Goal: Task Accomplishment & Management: Manage account settings

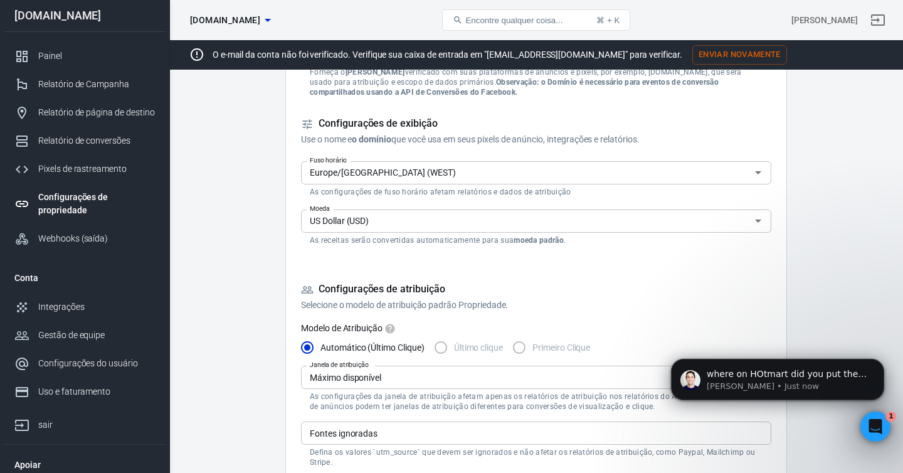
scroll to position [3195, 0]
click at [811, 380] on div "where on HOtmart did you put the AnyTrack integration link? https://t1.anytrack…" at bounding box center [788, 374] width 166 height 16
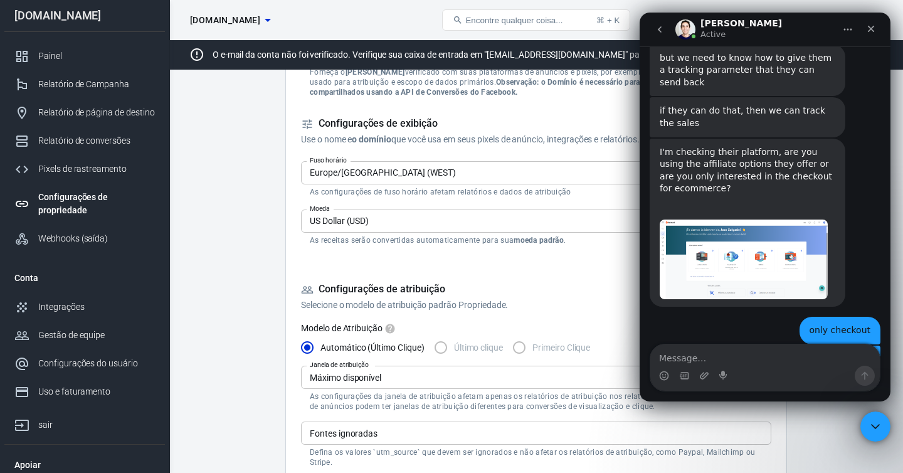
scroll to position [3216, 0]
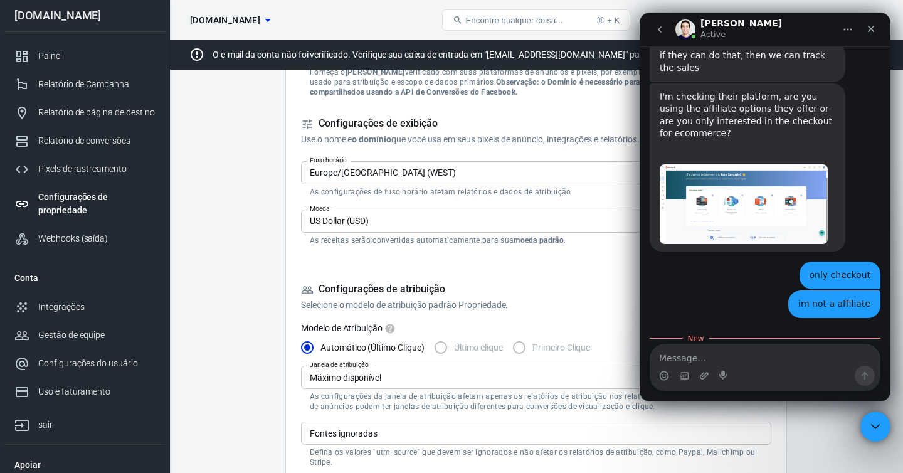
click at [732, 356] on div "where on HOtmart did you put the AnyTrack integration link? https://t1.anytrack…" at bounding box center [748, 380] width 176 height 49
copy div "where on HOtmart did you put the AnyTrack integration link?"
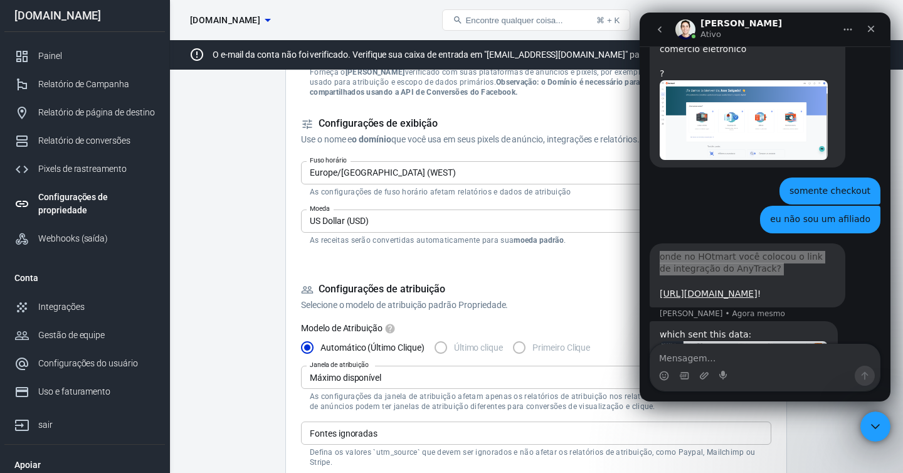
scroll to position [3608, 0]
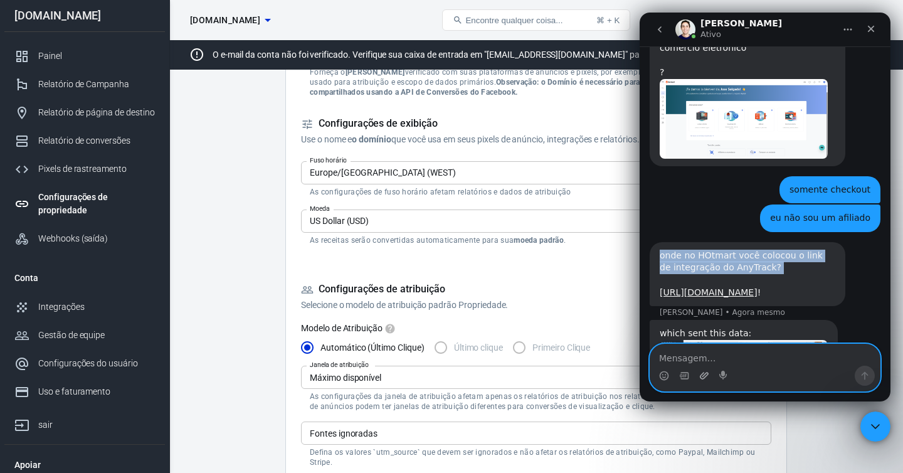
click at [705, 377] on icon "Carregar anexo" at bounding box center [704, 375] width 9 height 7
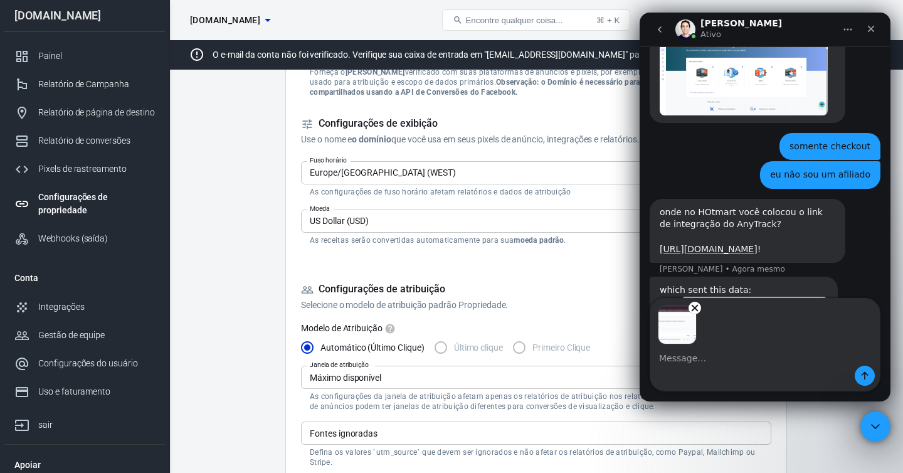
scroll to position [3653, 0]
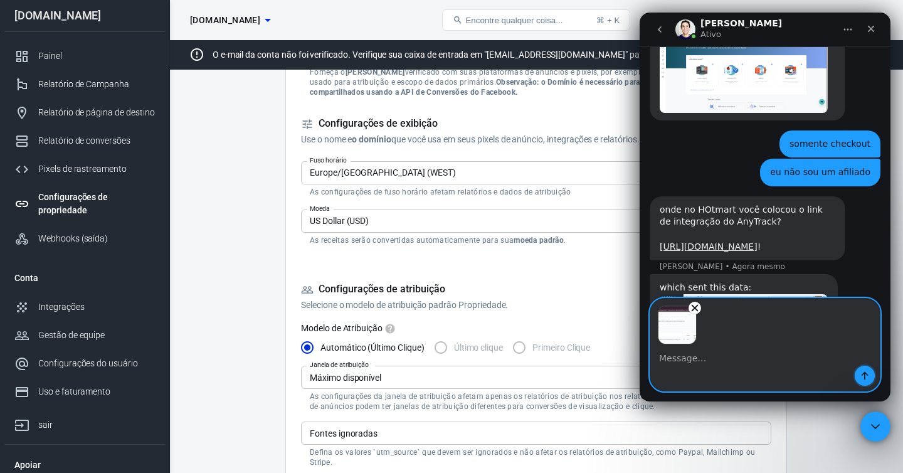
click at [864, 372] on icon "Enviar uma mensagem…" at bounding box center [864, 376] width 7 height 8
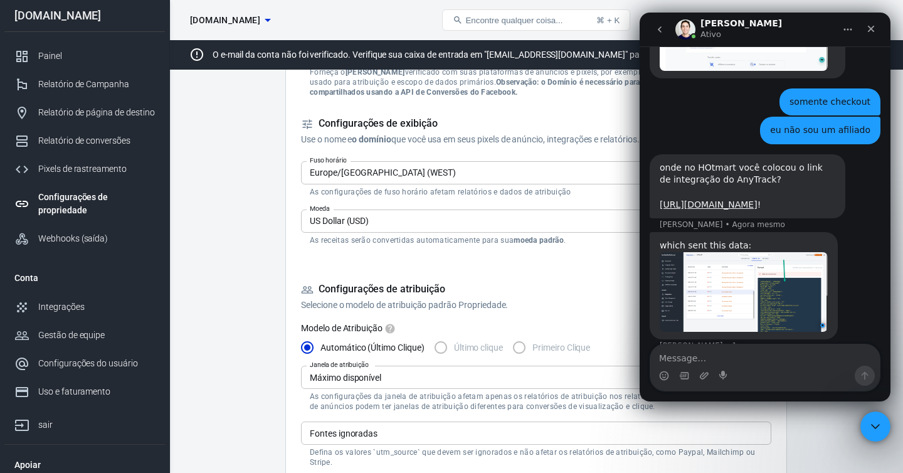
scroll to position [3697, 0]
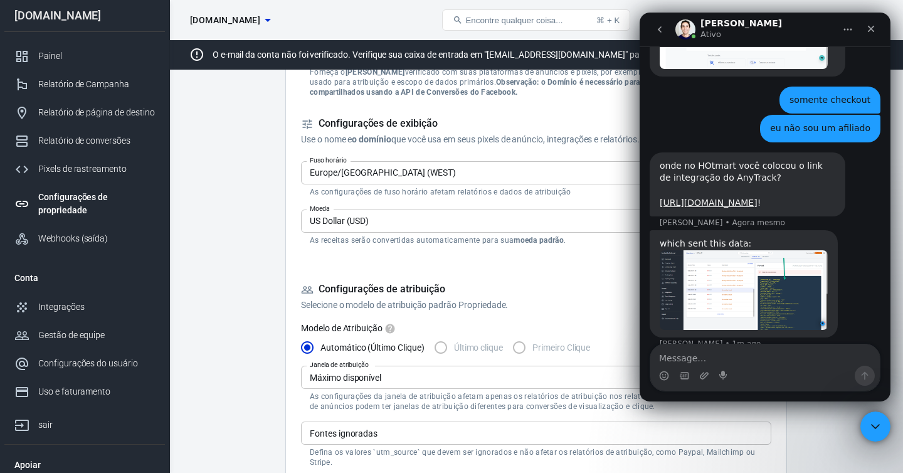
click at [729, 238] on div "which sent this data:" at bounding box center [744, 244] width 168 height 13
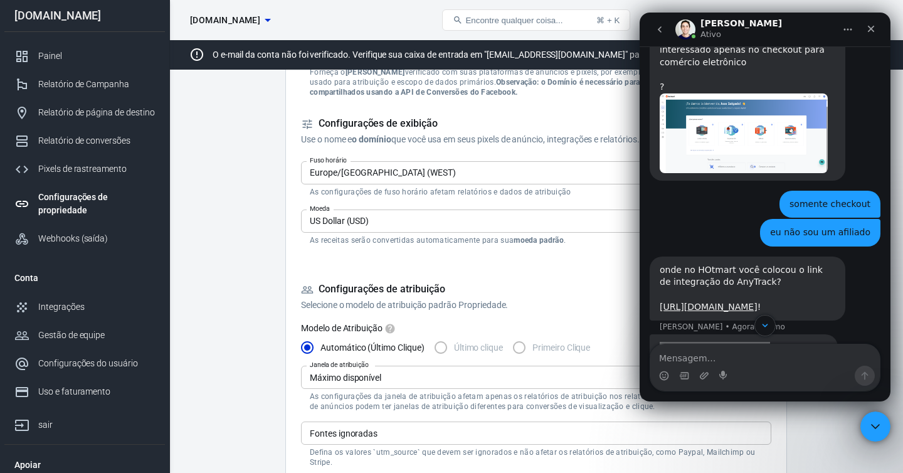
scroll to position [3608, 0]
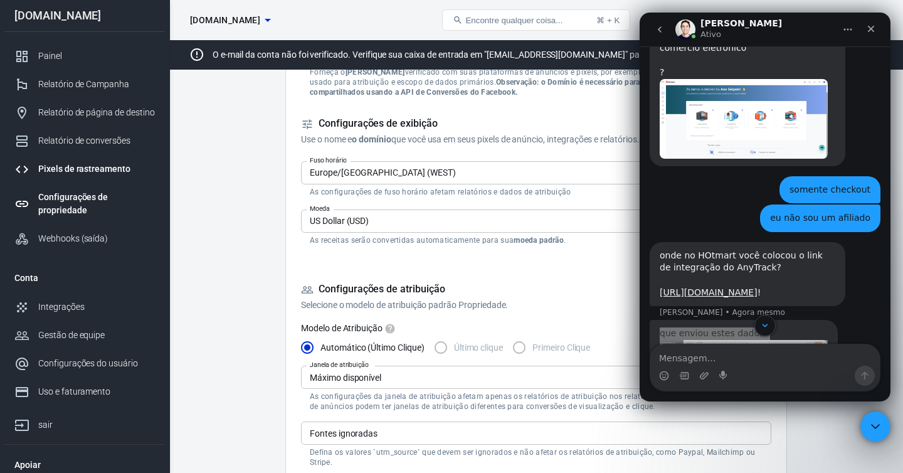
click at [92, 168] on font "Pixels de rastreamento" at bounding box center [84, 169] width 92 height 10
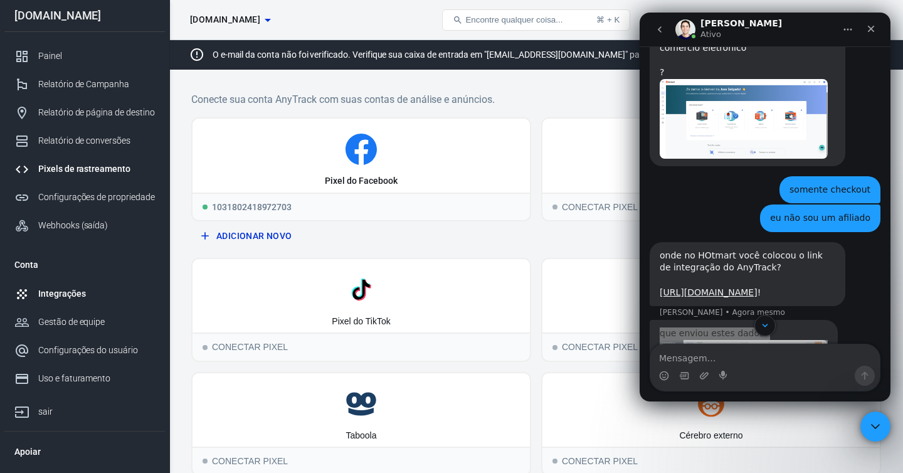
click at [63, 292] on font "Integrações" at bounding box center [61, 293] width 47 height 10
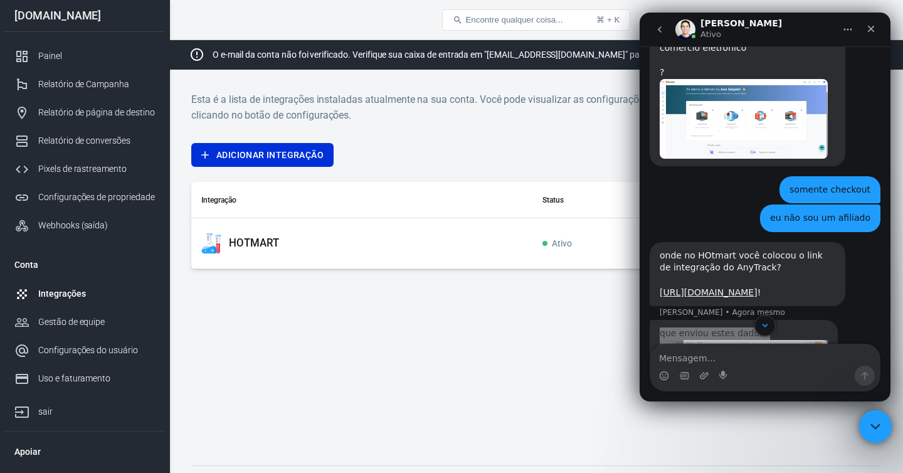
click at [875, 430] on icon "Fechar o Intercom Messenger" at bounding box center [873, 424] width 15 height 15
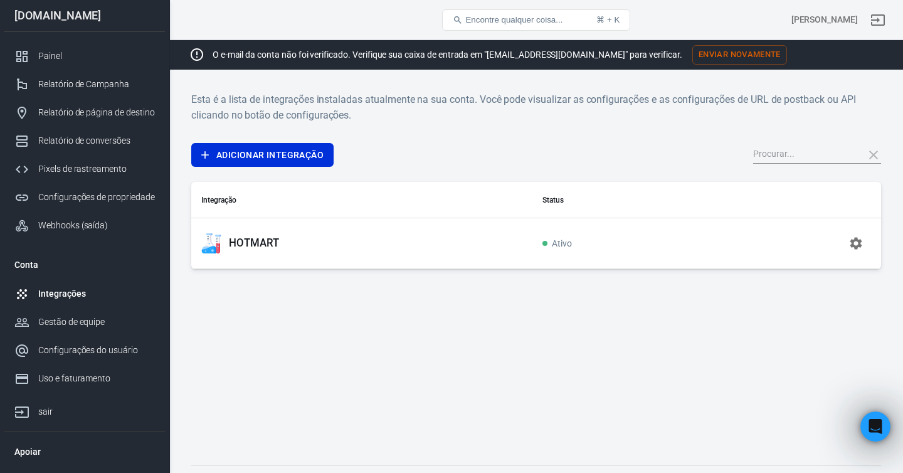
click at [856, 245] on icon "button" at bounding box center [855, 243] width 15 height 15
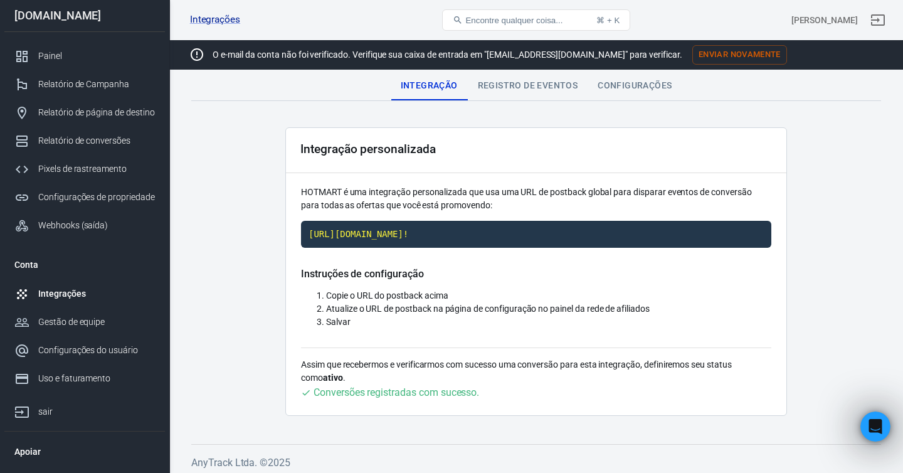
click at [512, 85] on font "Registro de eventos" at bounding box center [528, 85] width 100 height 10
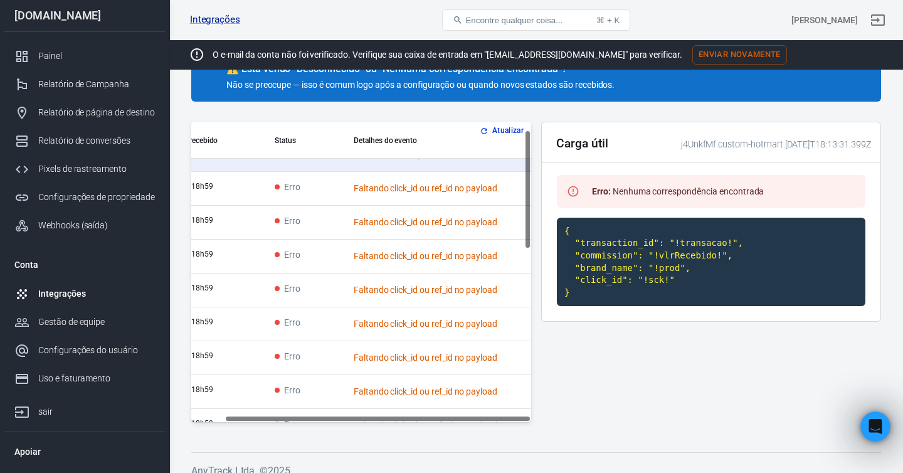
scroll to position [0, 36]
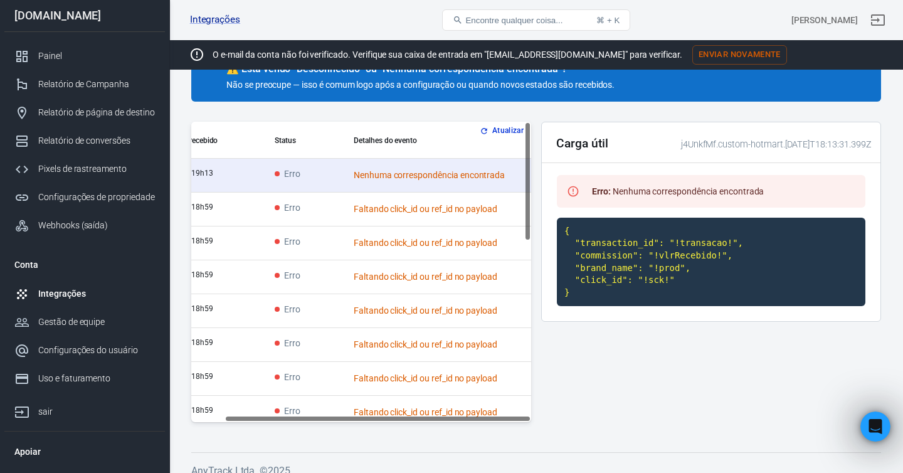
click at [505, 130] on font "Atualizar" at bounding box center [507, 131] width 31 height 9
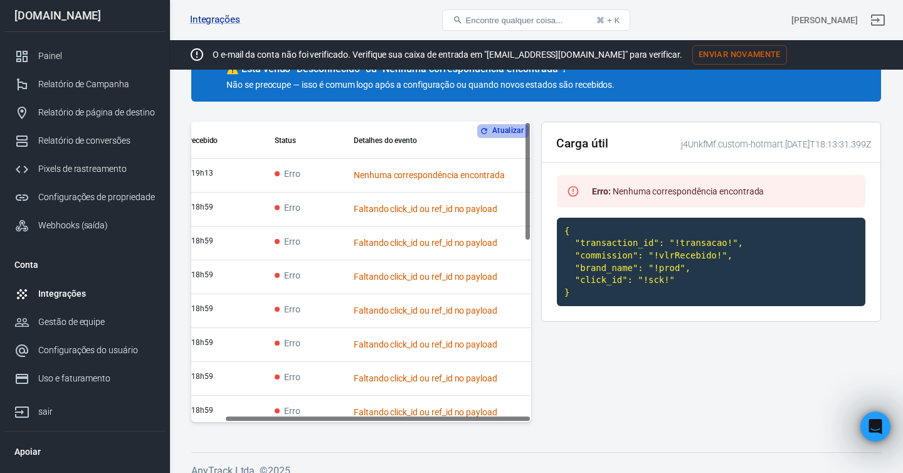
click at [505, 130] on font "Atualizar" at bounding box center [507, 131] width 31 height 9
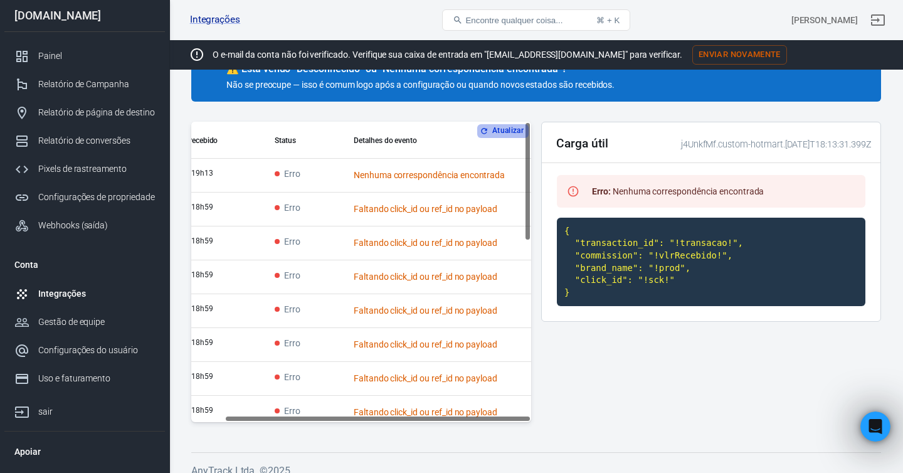
click at [505, 130] on font "Atualizar" at bounding box center [507, 131] width 31 height 9
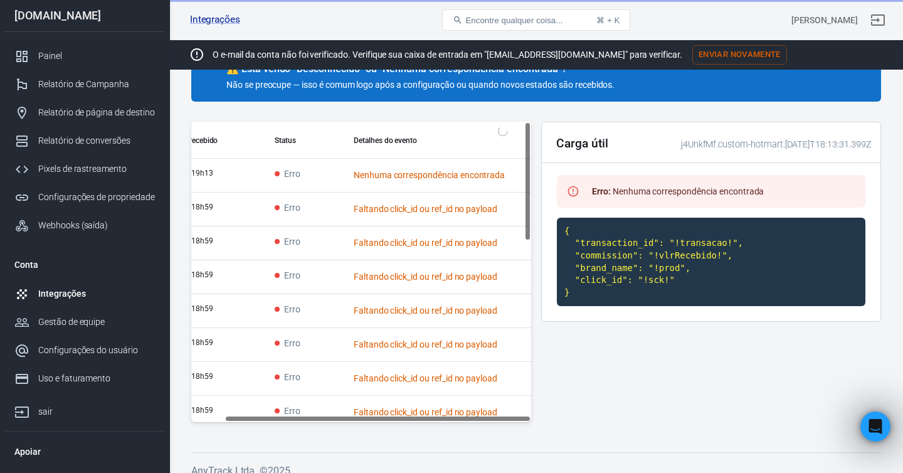
click at [505, 130] on font "Atualizar" at bounding box center [507, 131] width 31 height 9
click at [505, 130] on th "Detalhes do evento" at bounding box center [437, 140] width 187 height 36
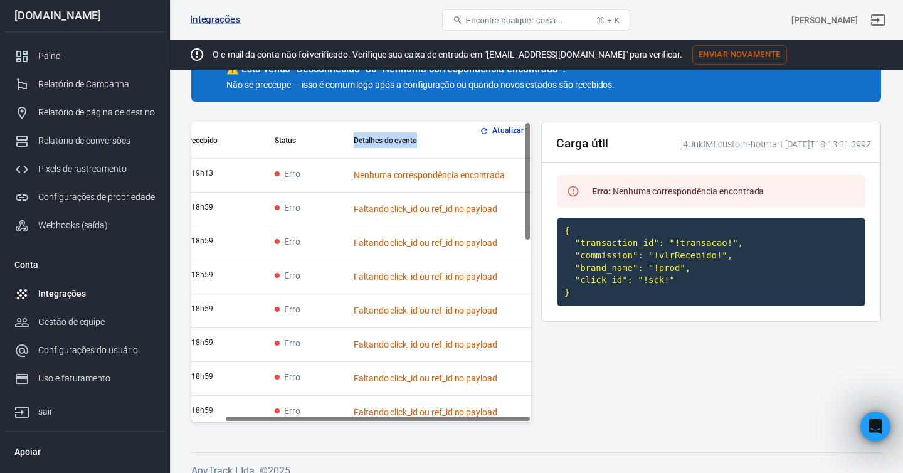
click at [505, 130] on font "Atualizar" at bounding box center [507, 131] width 31 height 9
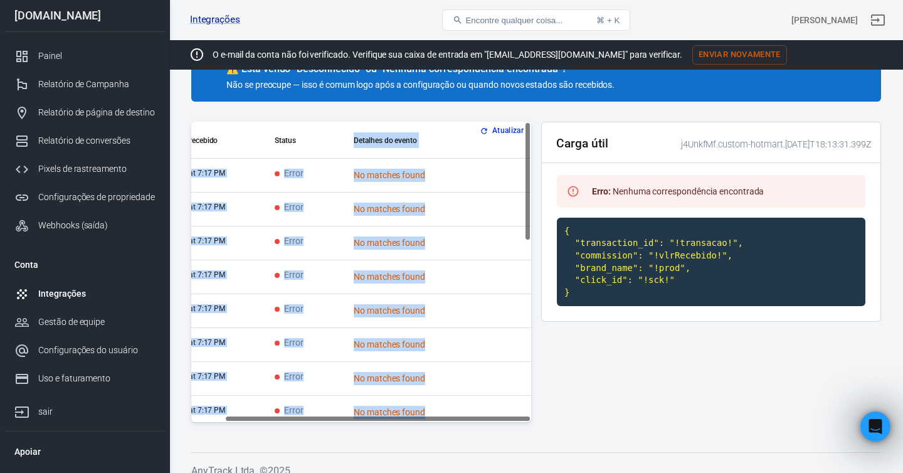
click at [505, 130] on font "Atualizar" at bounding box center [507, 131] width 31 height 9
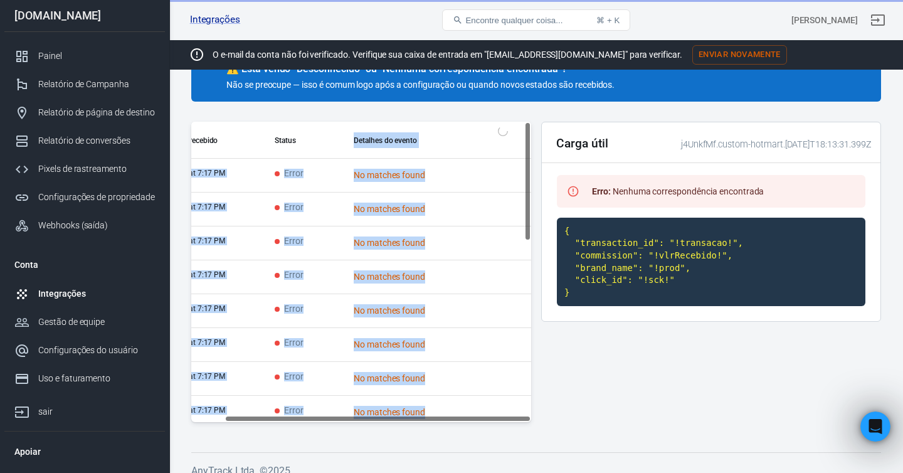
click at [505, 130] on font "Atualizar" at bounding box center [507, 131] width 31 height 9
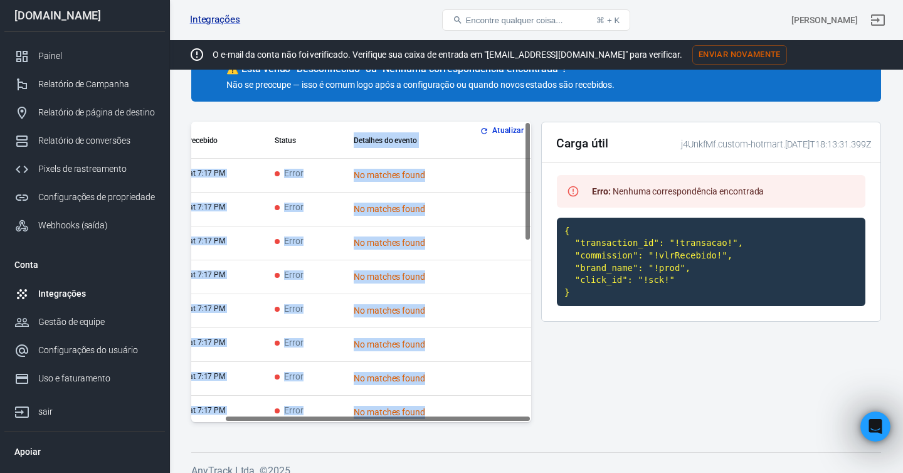
click at [505, 130] on font "Atualizar" at bounding box center [507, 131] width 31 height 9
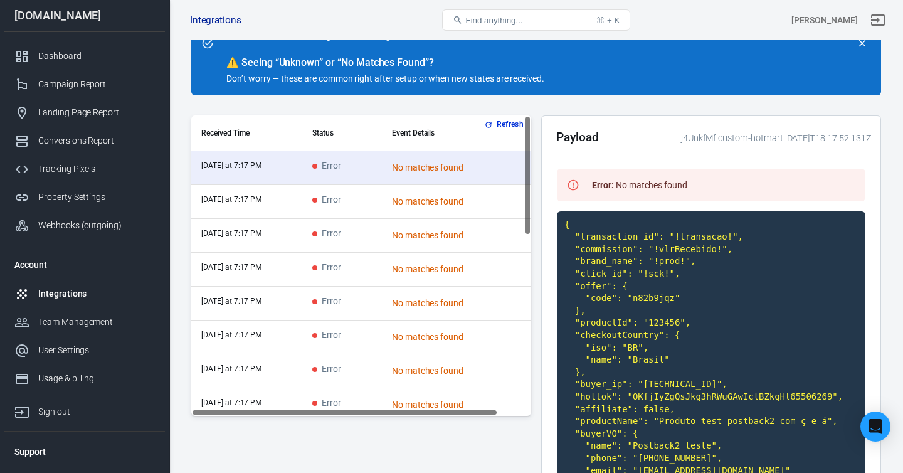
click at [505, 122] on button "Refresh" at bounding box center [505, 124] width 47 height 13
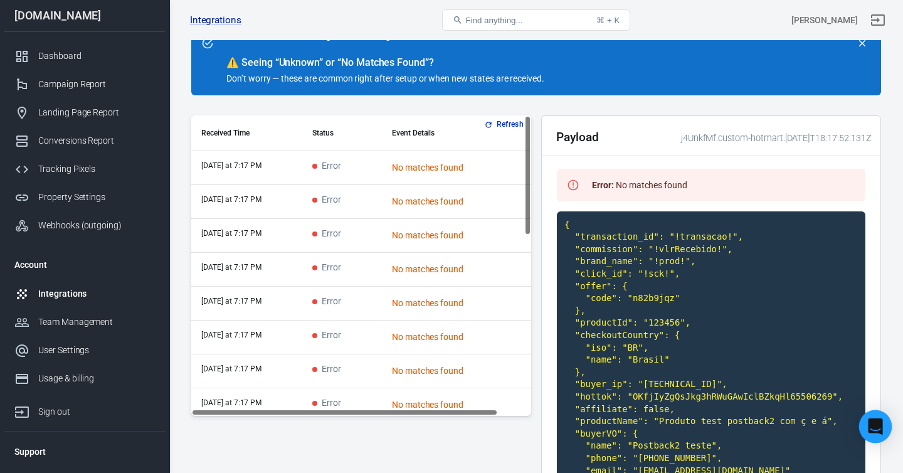
click at [877, 428] on icon "Open Intercom Messenger" at bounding box center [875, 426] width 14 height 16
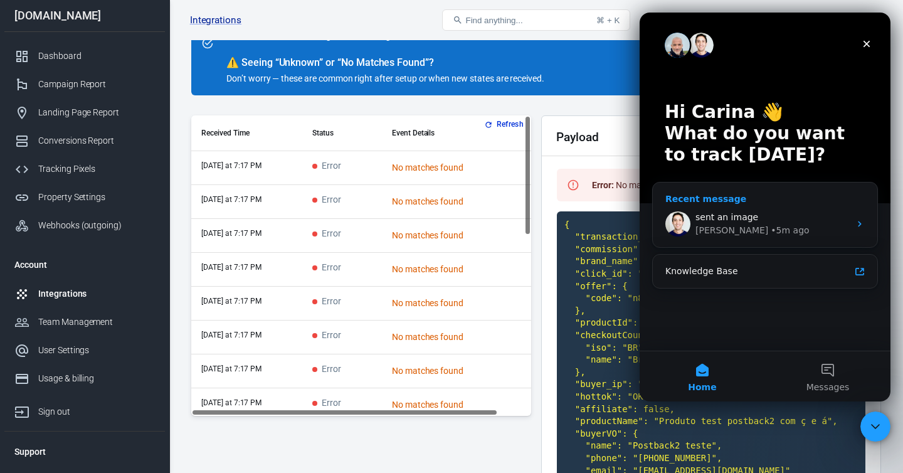
click at [771, 227] on div "• 5m ago" at bounding box center [790, 230] width 38 height 13
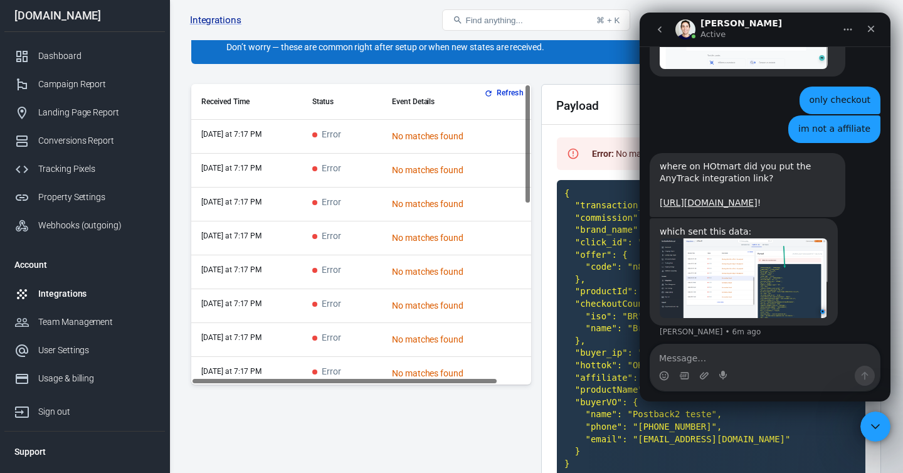
scroll to position [132, 0]
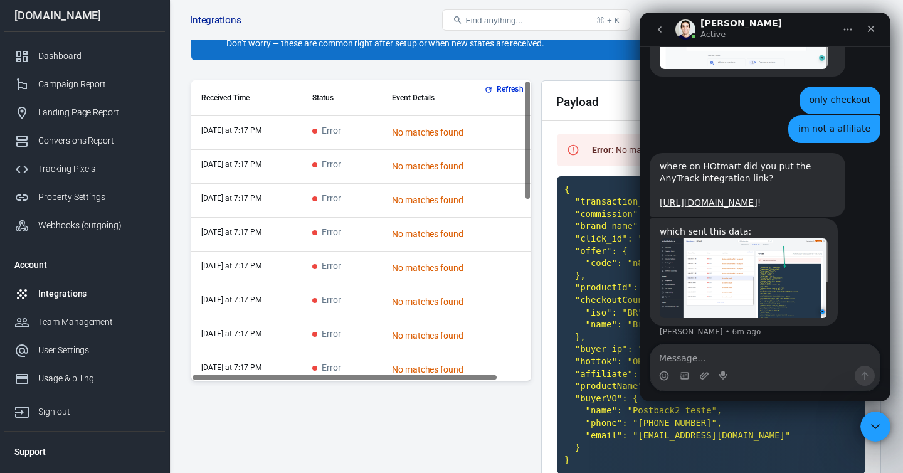
click at [604, 243] on code "{ "transaction_id": "!transacao!", "commission": "!vlrRecebido!", "brand_name":…" at bounding box center [711, 325] width 308 height 298
click at [870, 416] on div "Close Intercom Messenger" at bounding box center [873, 424] width 30 height 30
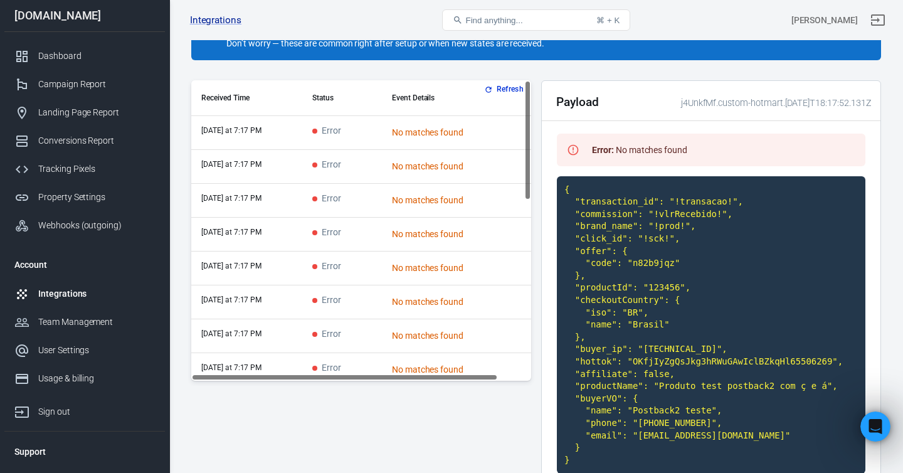
scroll to position [3393, 0]
click at [869, 353] on div "Payload j4UnkfMf.custom-hotmart.2025-09-01T18:17:52.131Z Error : No matches fou…" at bounding box center [711, 284] width 340 height 409
click at [869, 424] on icon "Open Intercom Messenger" at bounding box center [873, 424] width 21 height 21
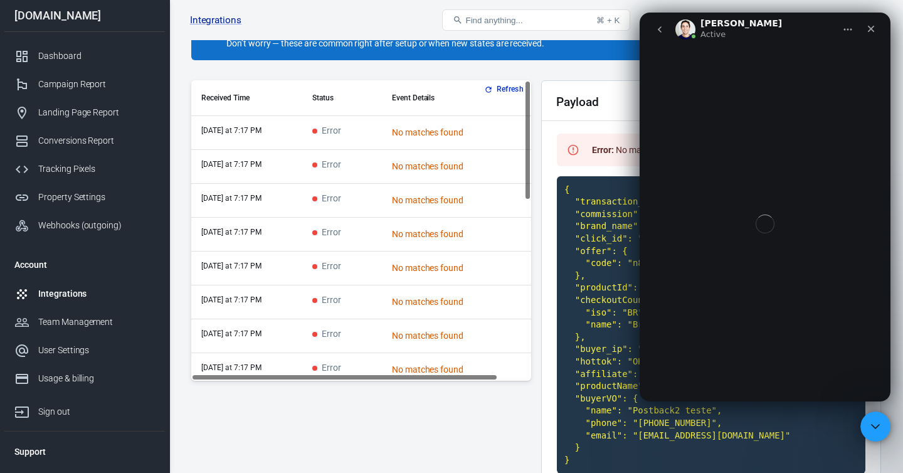
click at [878, 125] on div "Intercom messenger" at bounding box center [765, 223] width 251 height 355
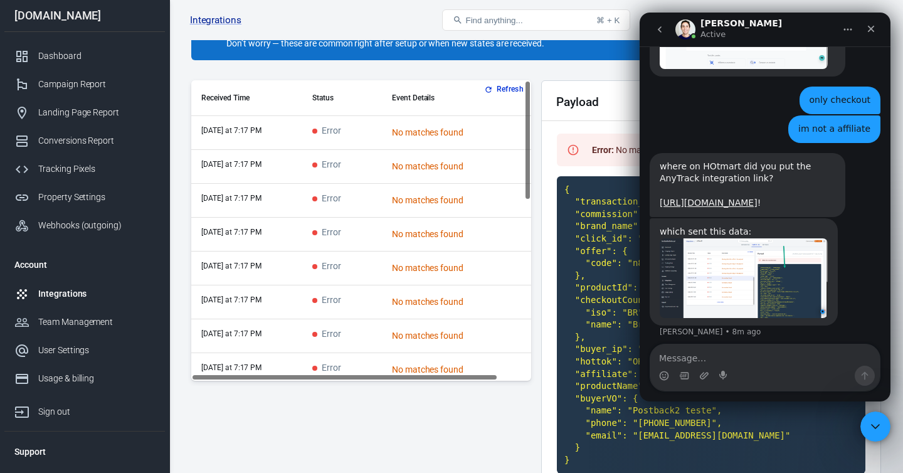
click at [692, 356] on textarea "Message…" at bounding box center [764, 354] width 229 height 21
click at [742, 359] on textarea "the Client_Id" at bounding box center [764, 354] width 229 height 21
type textarea "the Client_Id dont is "Id" ?"
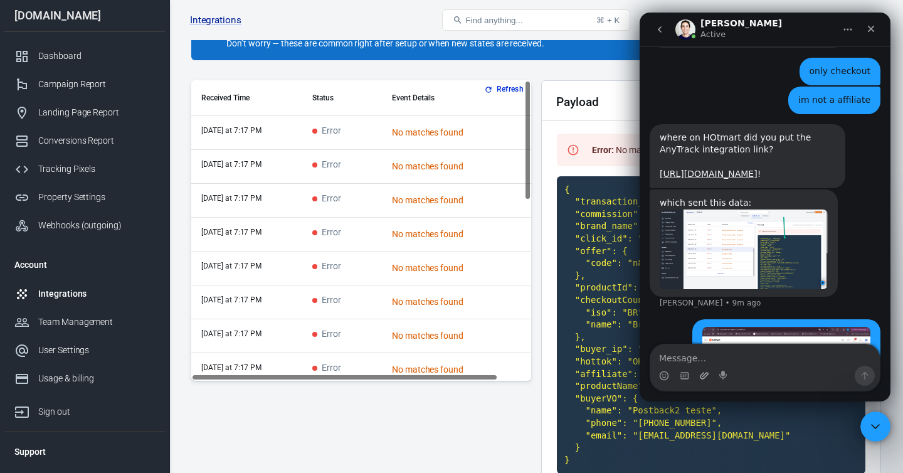
scroll to position [3433, 0]
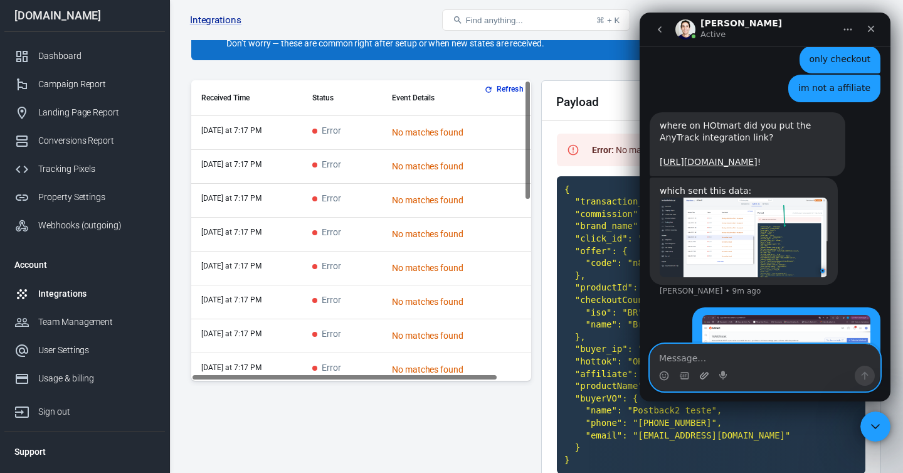
click at [705, 376] on icon "Upload attachment" at bounding box center [704, 375] width 9 height 7
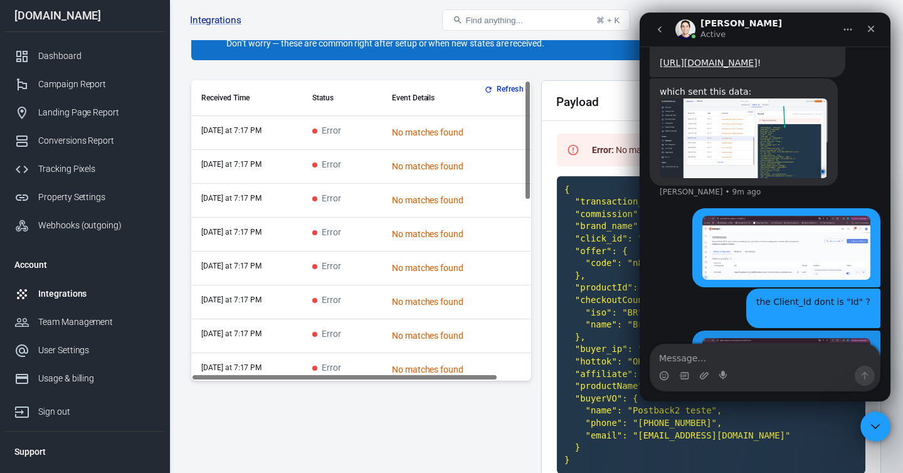
scroll to position [3547, 0]
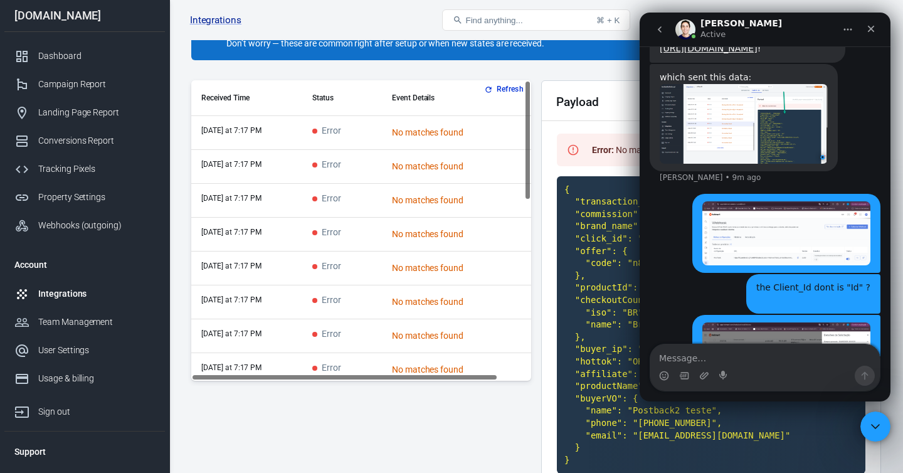
click at [545, 118] on div "Payload j4UnkfMf.custom-hotmart.2025-09-01T18:17:52.131Z" at bounding box center [711, 101] width 339 height 40
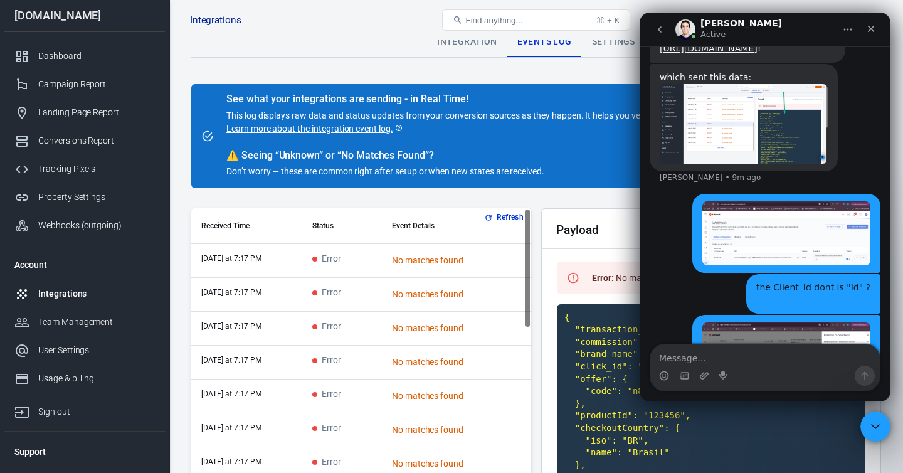
scroll to position [0, 0]
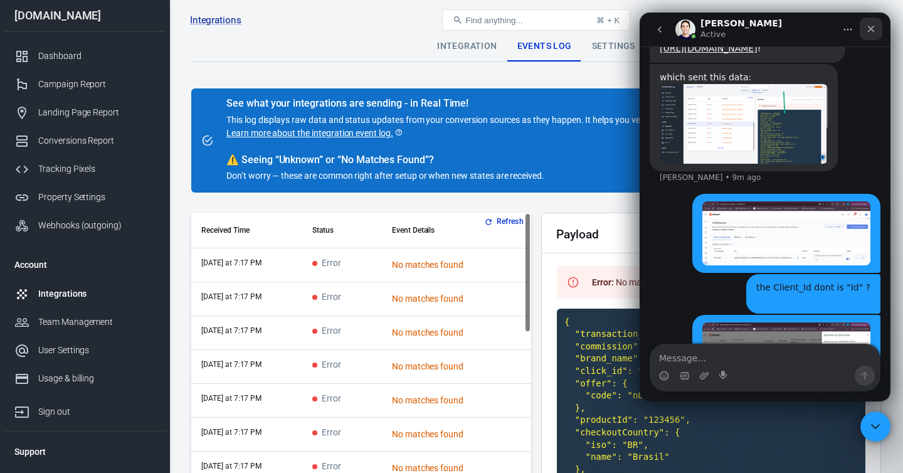
click at [870, 29] on icon "Close" at bounding box center [871, 29] width 7 height 7
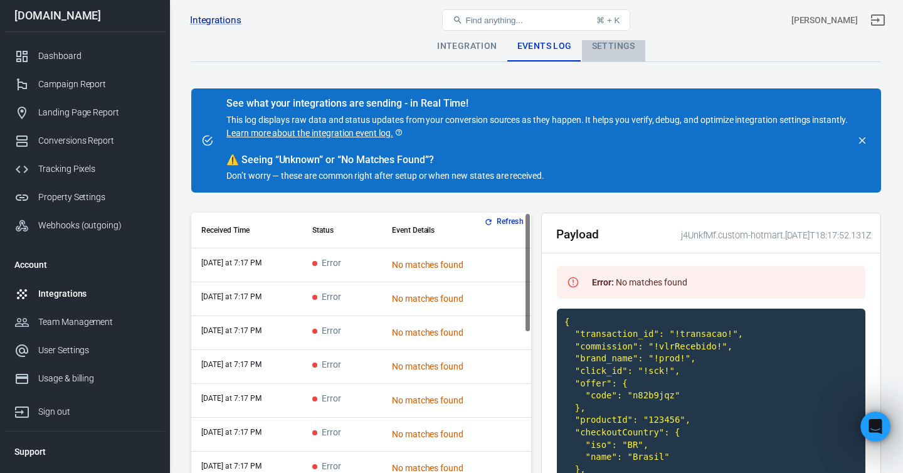
click at [614, 45] on div "Settings" at bounding box center [613, 46] width 63 height 30
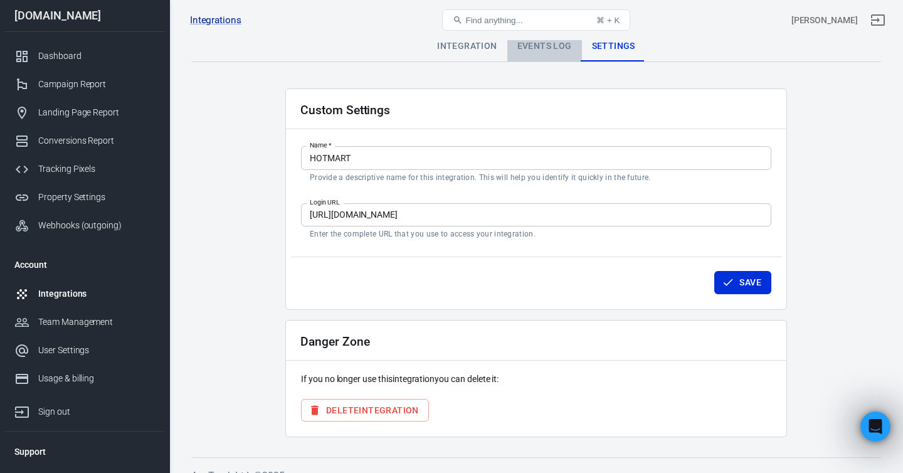
click at [542, 50] on div "Events Log" at bounding box center [544, 46] width 75 height 30
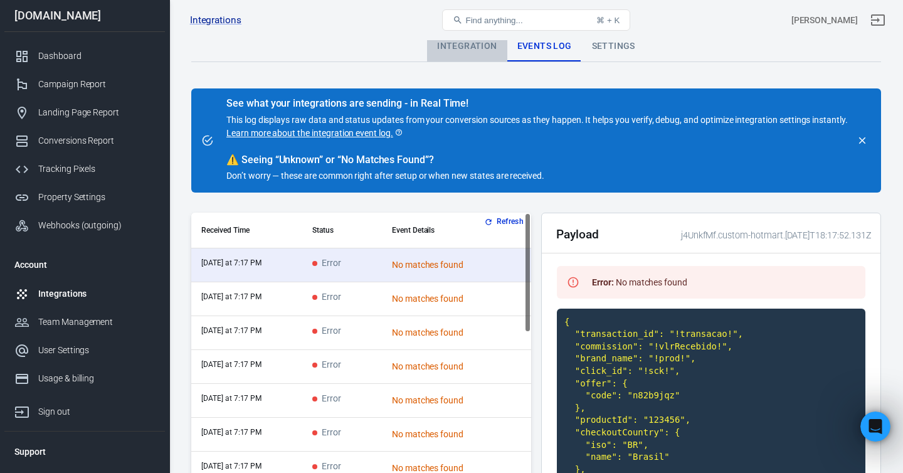
click at [479, 49] on div "Integration" at bounding box center [467, 46] width 80 height 30
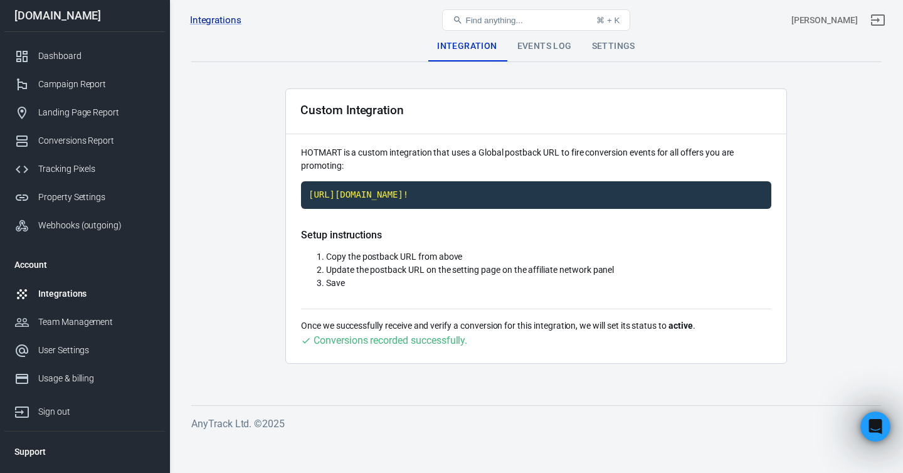
click at [544, 49] on div "Events Log" at bounding box center [544, 46] width 75 height 30
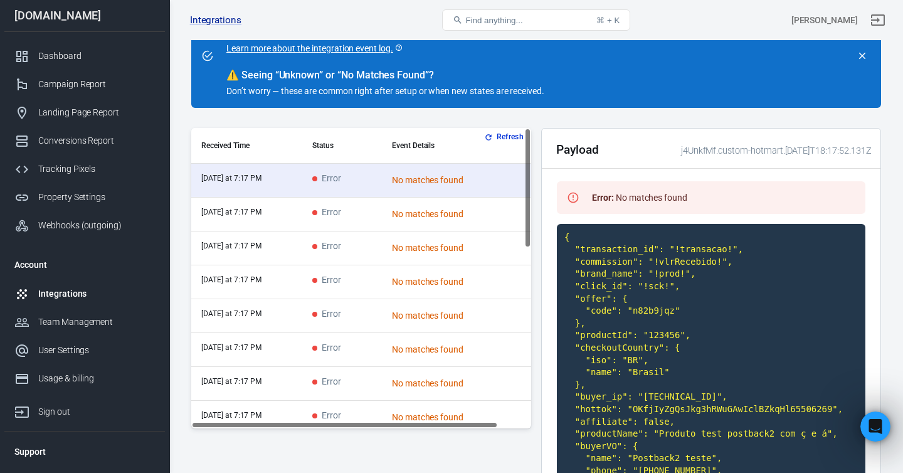
scroll to position [98, 0]
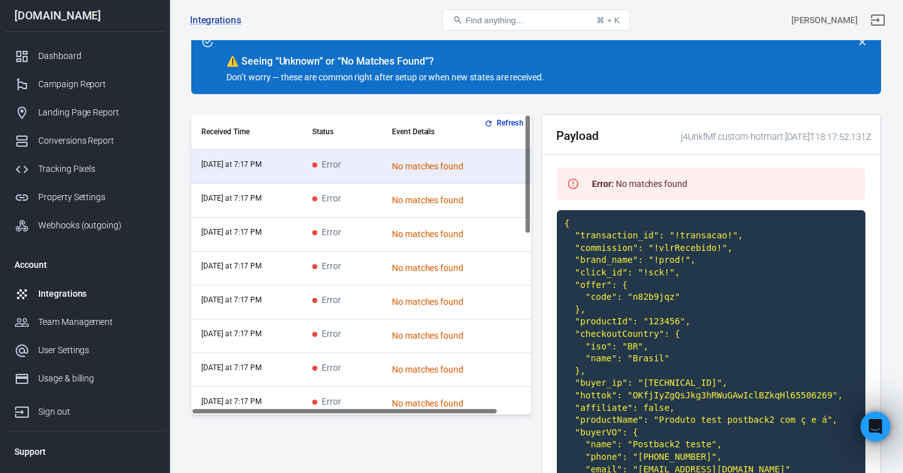
click at [506, 123] on button "Refresh" at bounding box center [505, 123] width 47 height 13
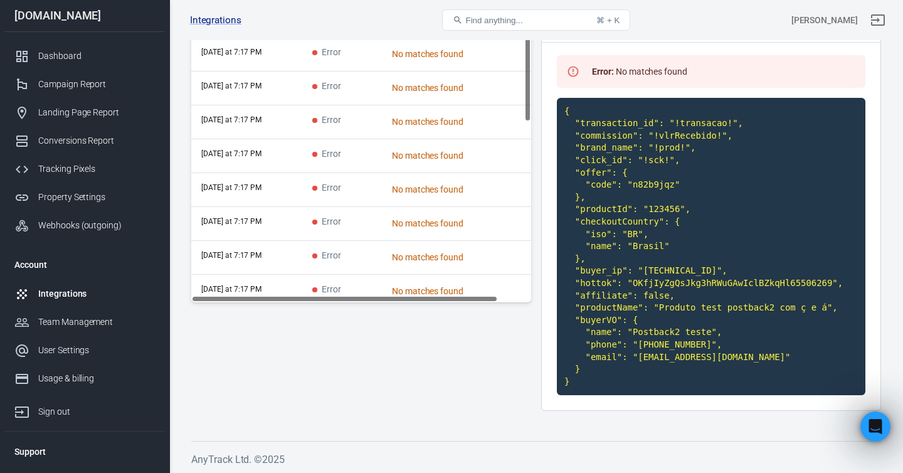
scroll to position [0, 0]
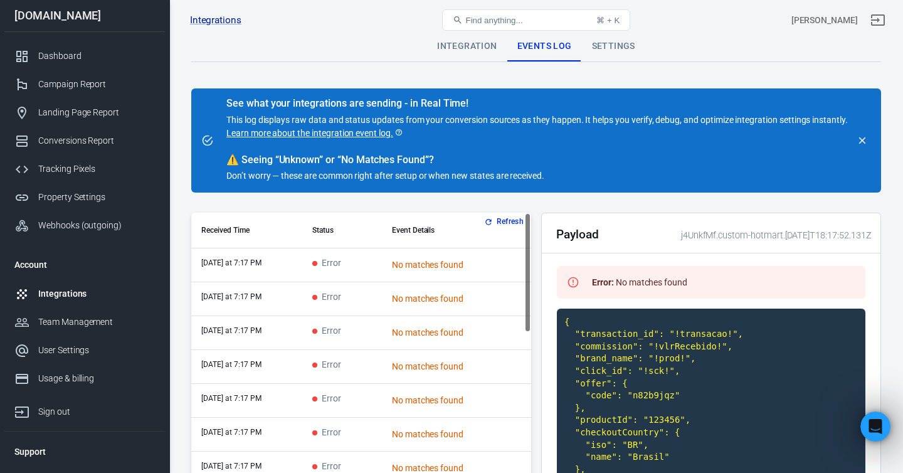
click at [620, 46] on div "Settings" at bounding box center [613, 46] width 63 height 30
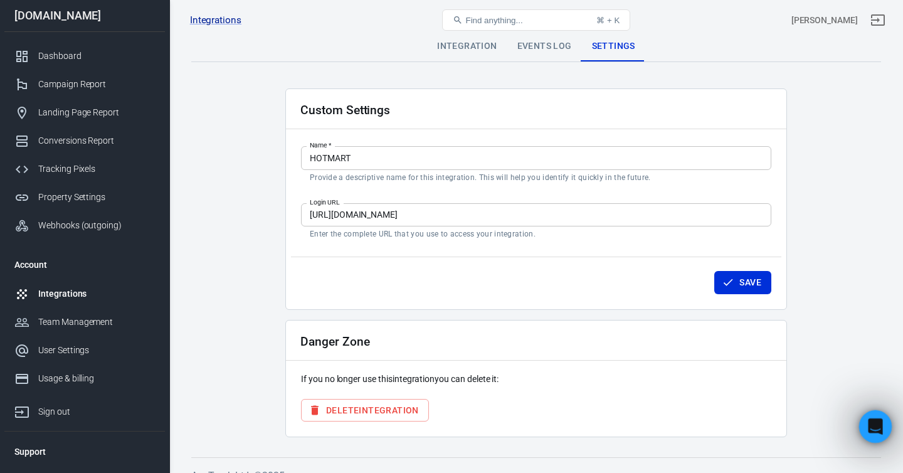
click at [873, 423] on icon "Open Intercom Messenger" at bounding box center [873, 424] width 21 height 21
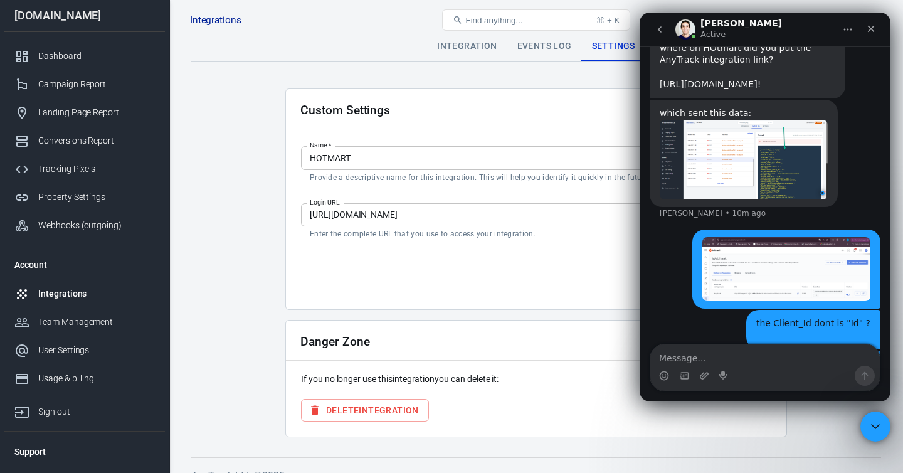
scroll to position [3547, 0]
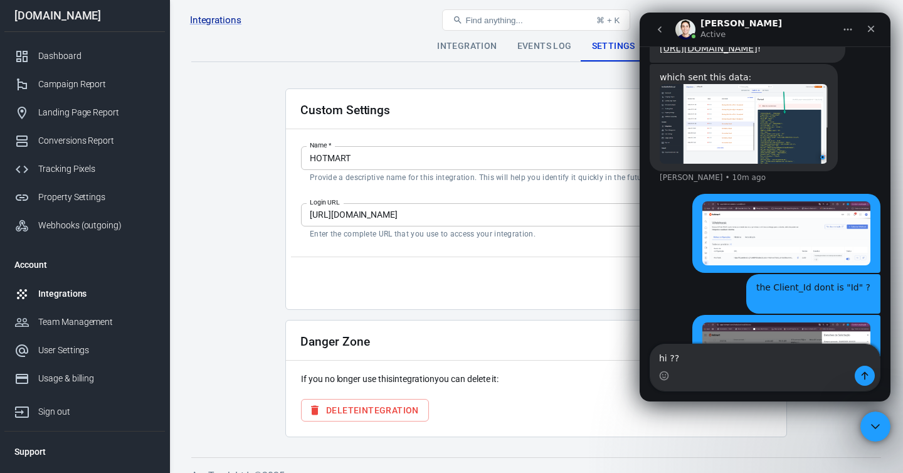
type textarea "hi ???"
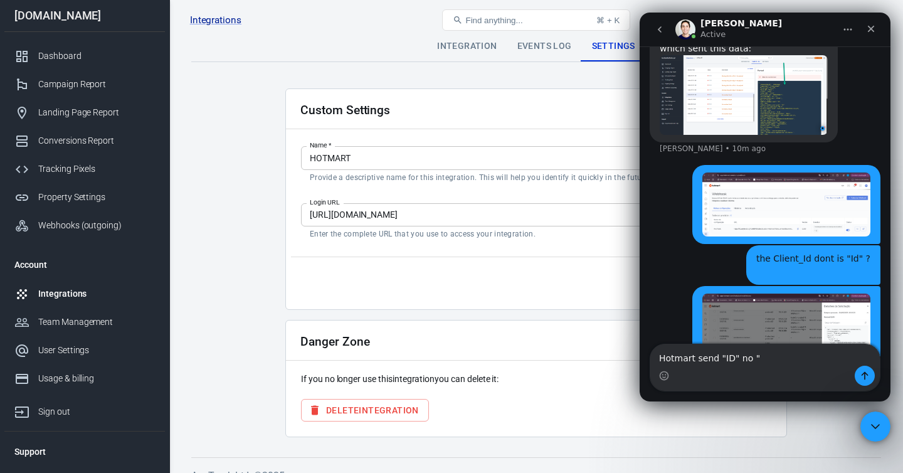
type textarea "Hotmart send "ID" no ""
click at [545, 47] on div "Events Log" at bounding box center [544, 46] width 75 height 30
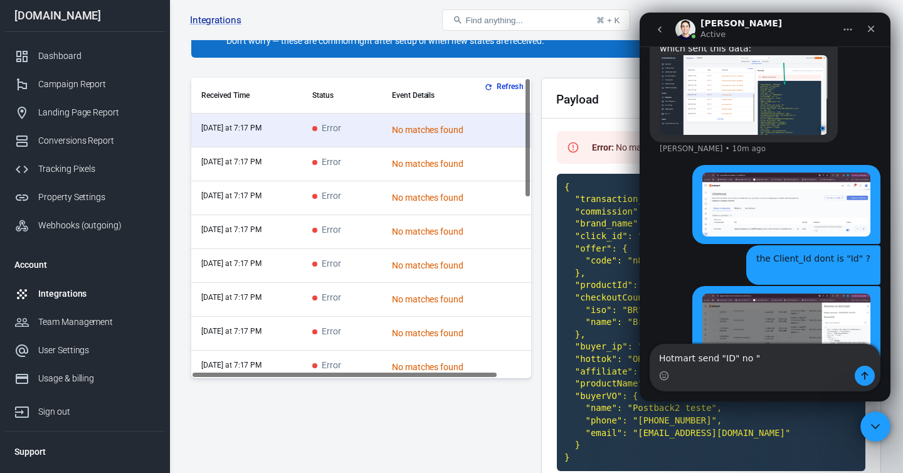
scroll to position [213, 0]
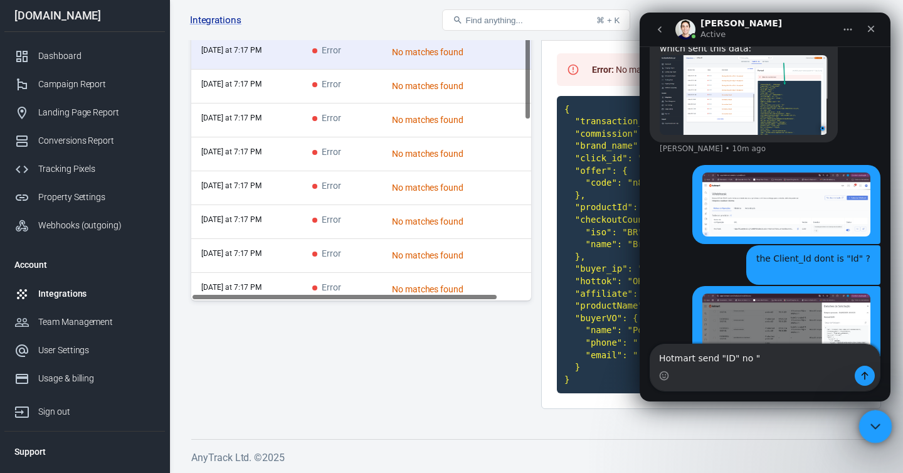
click at [871, 421] on icon "Close Intercom Messenger" at bounding box center [873, 424] width 15 height 15
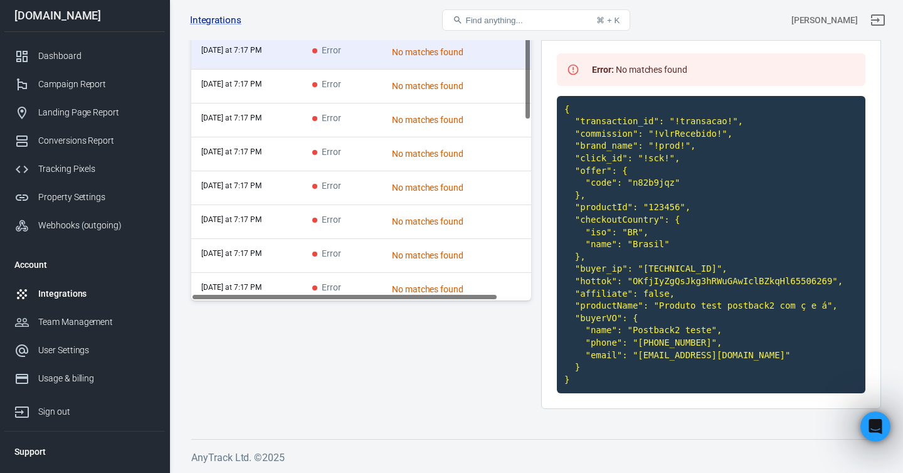
click at [657, 159] on code "{ "transaction_id": "!transacao!", "commission": "!vlrRecebido!", "brand_name":…" at bounding box center [711, 245] width 308 height 298
copy code "sck"
click at [865, 424] on icon "Open Intercom Messenger" at bounding box center [873, 424] width 21 height 21
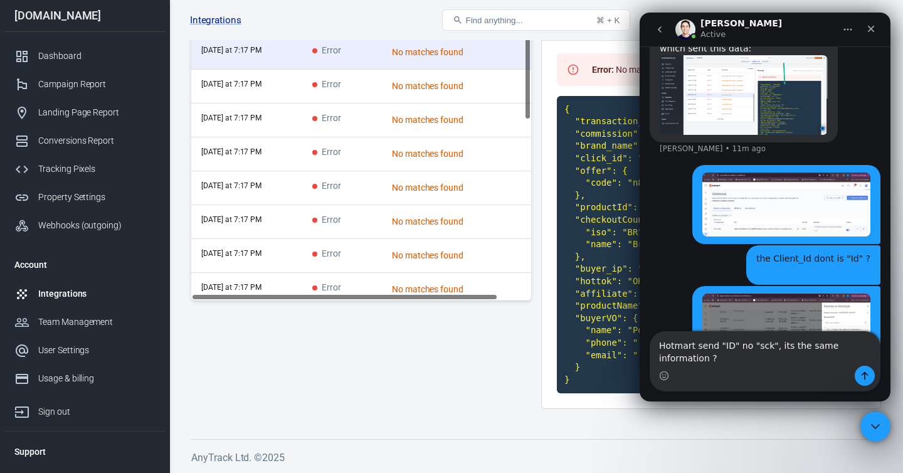
scroll to position [3588, 0]
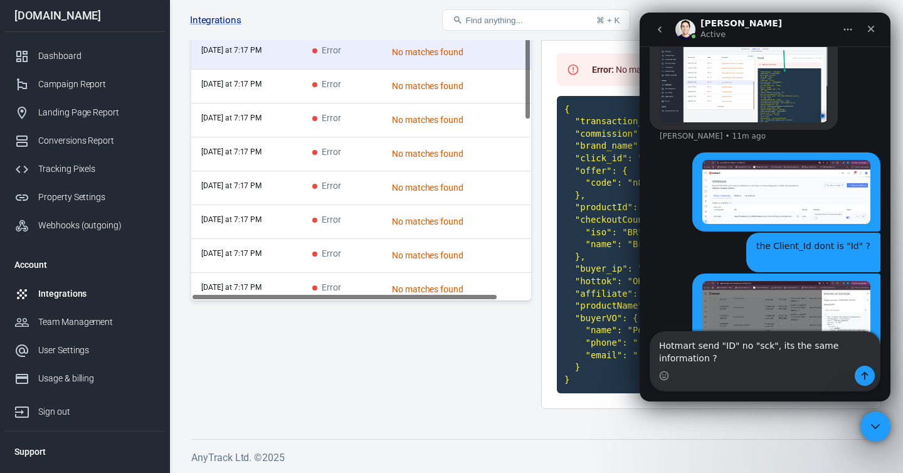
type textarea "Hotmart send "ID" no "sck", its the same information ?"
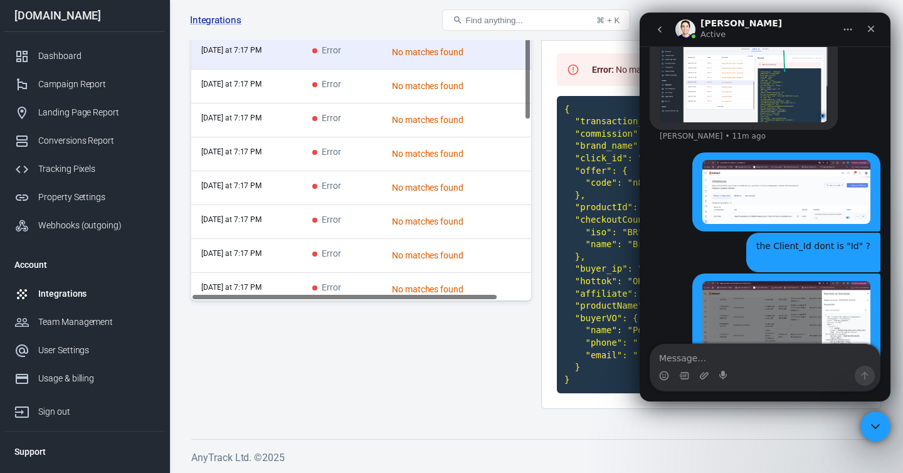
scroll to position [3617, 0]
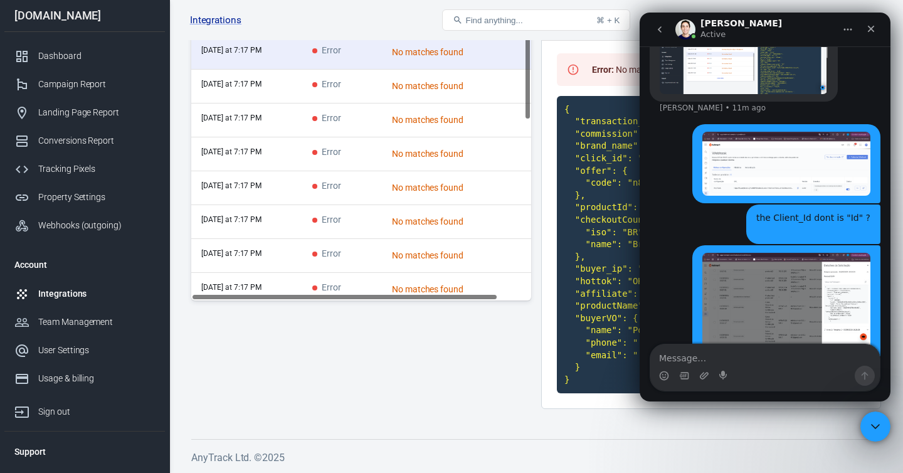
click at [547, 340] on div "Payload j4UnkfMf.custom-hotmart.2025-09-01T18:17:52.131Z Error : No matches fou…" at bounding box center [711, 204] width 340 height 409
click at [873, 419] on icon "Close Intercom Messenger" at bounding box center [873, 424] width 15 height 15
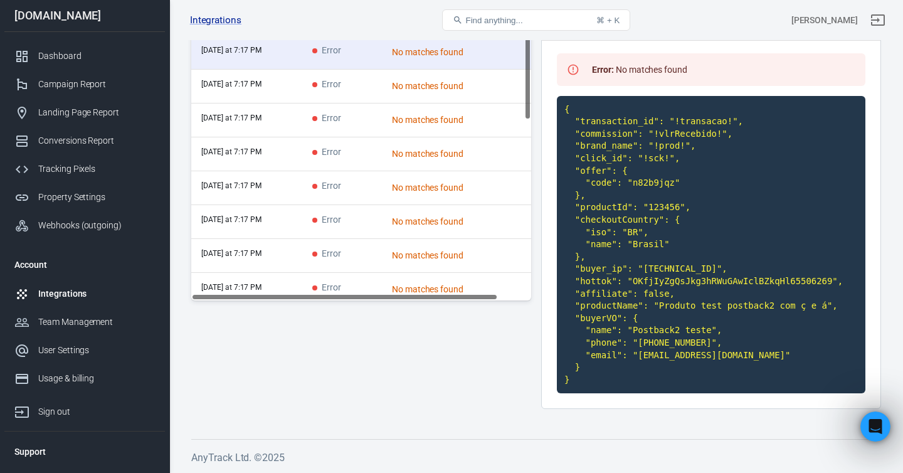
click at [74, 294] on div "Integrations" at bounding box center [96, 293] width 117 height 13
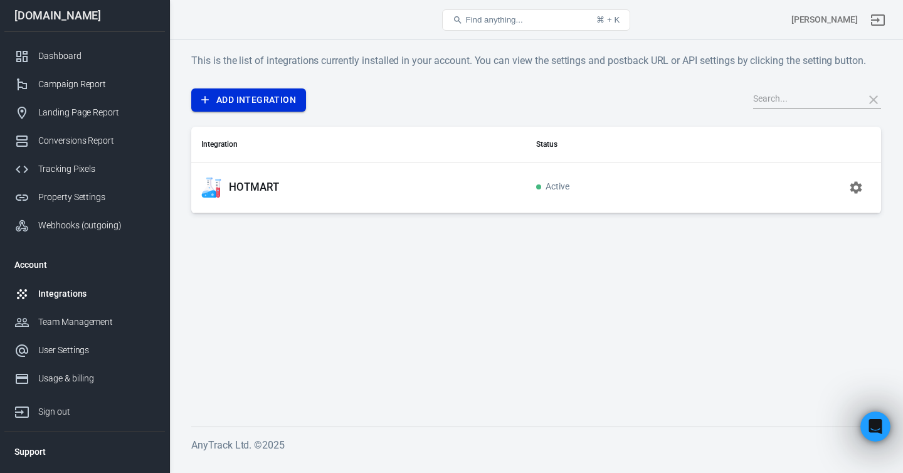
click at [272, 101] on link "Add Integration" at bounding box center [248, 99] width 115 height 23
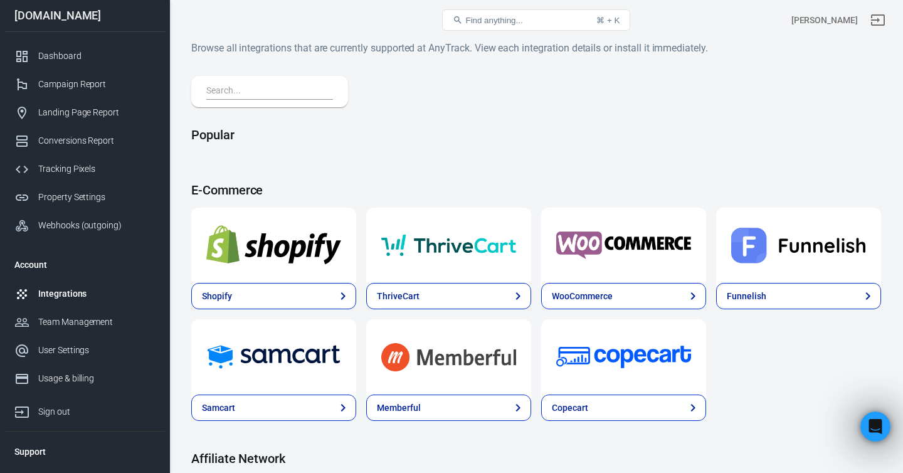
click at [275, 93] on input "text" at bounding box center [267, 91] width 122 height 16
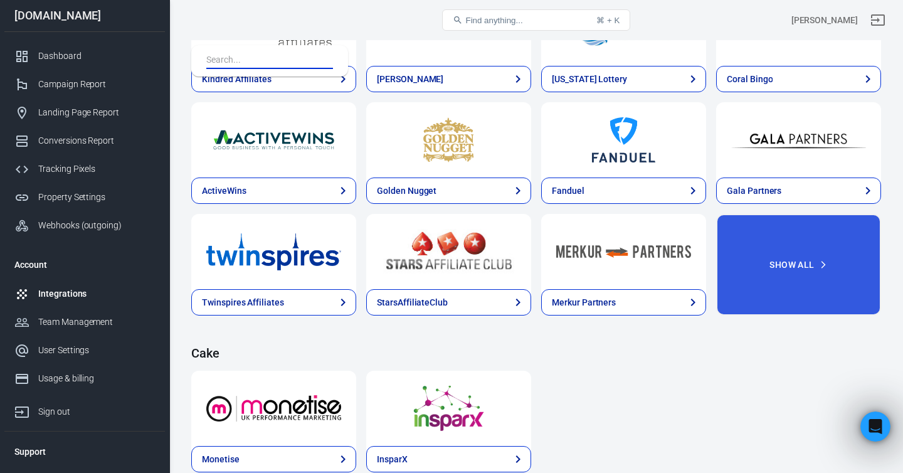
scroll to position [2164, 0]
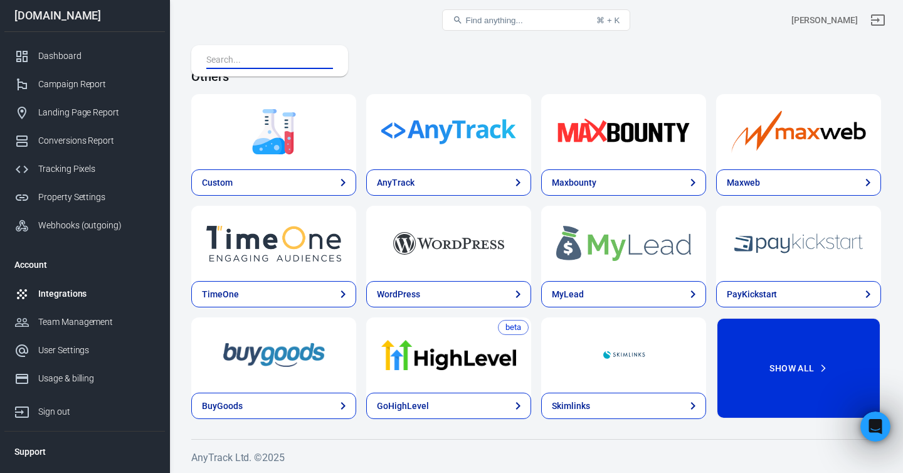
click at [784, 360] on button "Show All" at bounding box center [798, 368] width 165 height 102
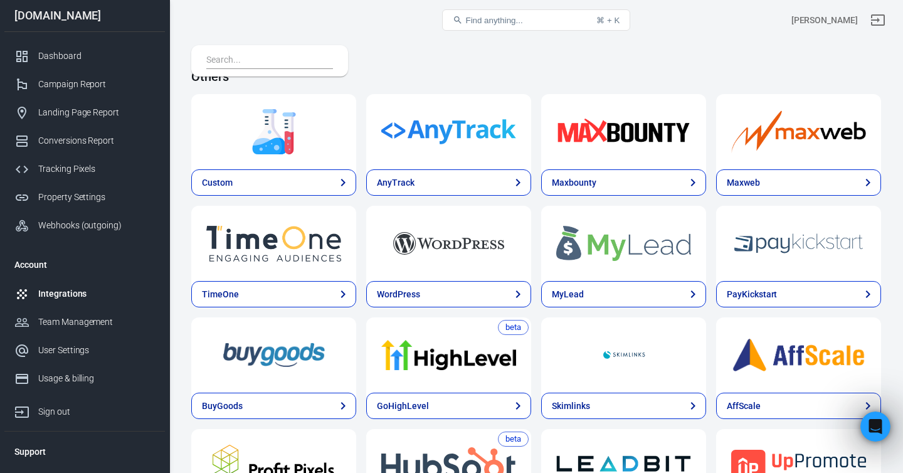
scroll to position [2596, 0]
click at [299, 140] on img at bounding box center [273, 130] width 135 height 45
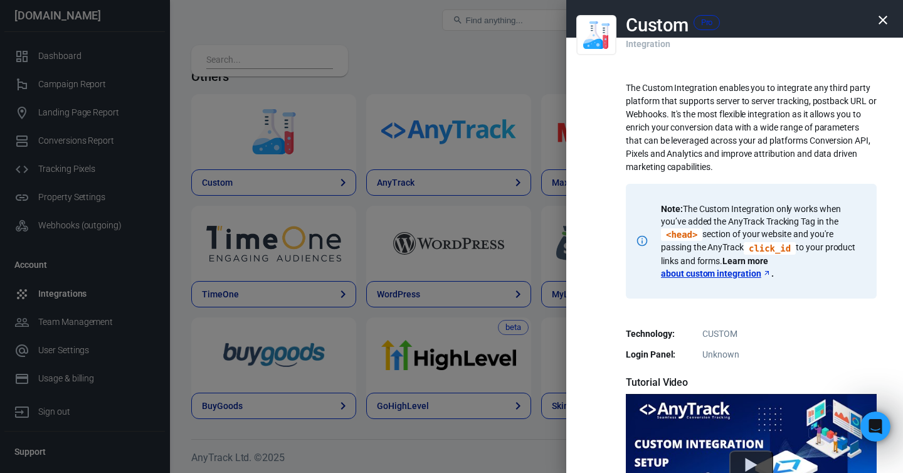
scroll to position [264, 0]
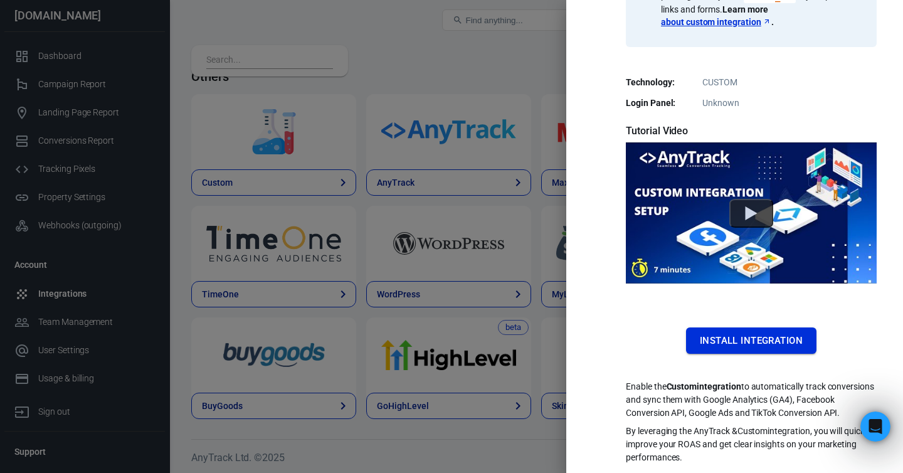
click at [758, 328] on button "Install Integration" at bounding box center [751, 340] width 130 height 26
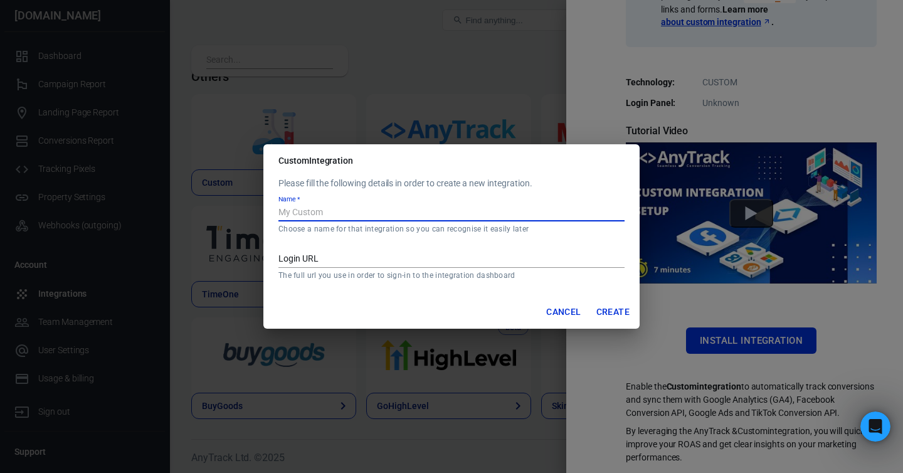
click at [384, 216] on input "Name   *" at bounding box center [451, 213] width 346 height 16
type input "HOTMART CORRETO"
click at [374, 256] on input "Login URL" at bounding box center [451, 259] width 346 height 16
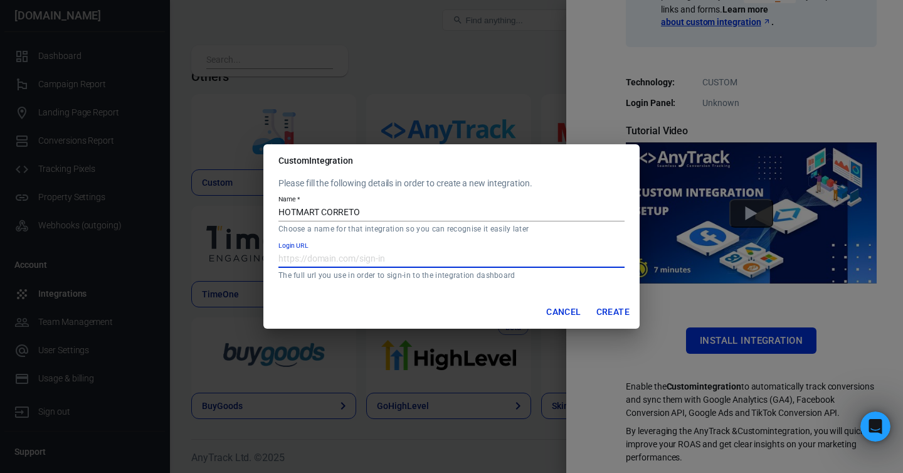
paste input "[URL][DOMAIN_NAME]"
type input "[URL][DOMAIN_NAME]"
click at [498, 275] on p "The full url you use in order to sign-in to the integration dashboard" at bounding box center [451, 275] width 346 height 10
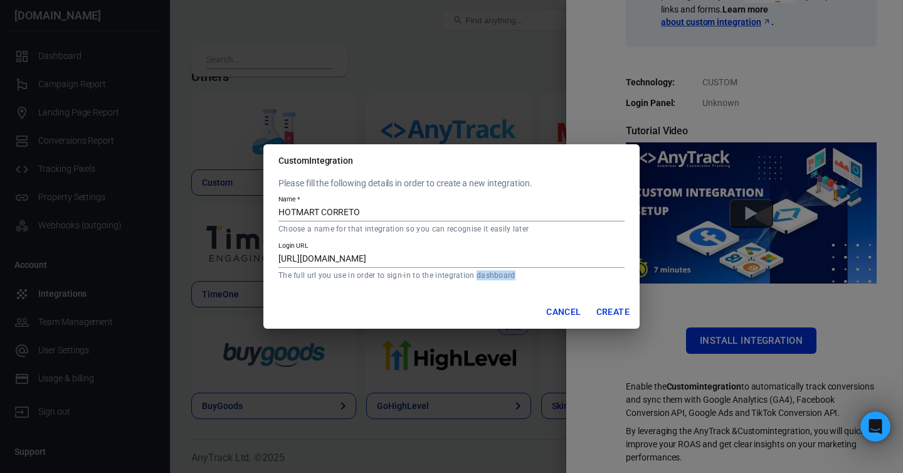
click at [498, 275] on p "The full url you use in order to sign-in to the integration dashboard" at bounding box center [451, 275] width 346 height 10
copy p "The full url you use in order to sign-in to the integration dashboard"
click at [611, 310] on button "Create" at bounding box center [612, 311] width 43 height 23
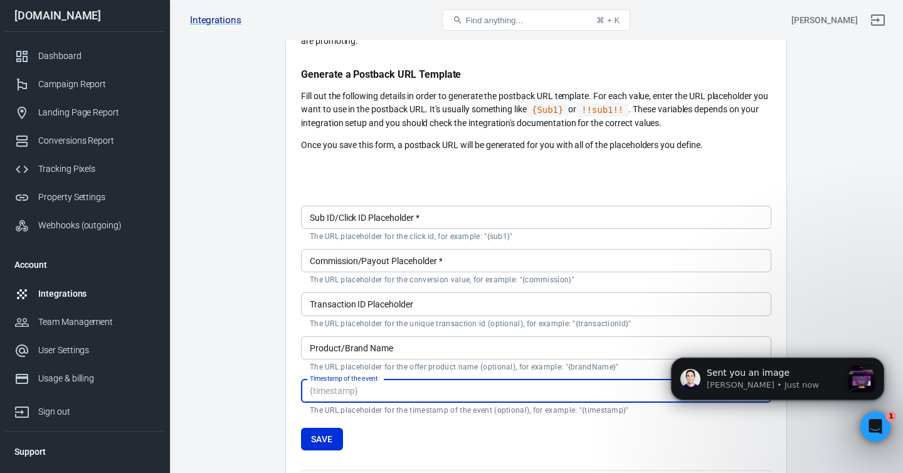
scroll to position [3811, 0]
click at [821, 382] on p "[PERSON_NAME] • Just now" at bounding box center [774, 384] width 135 height 11
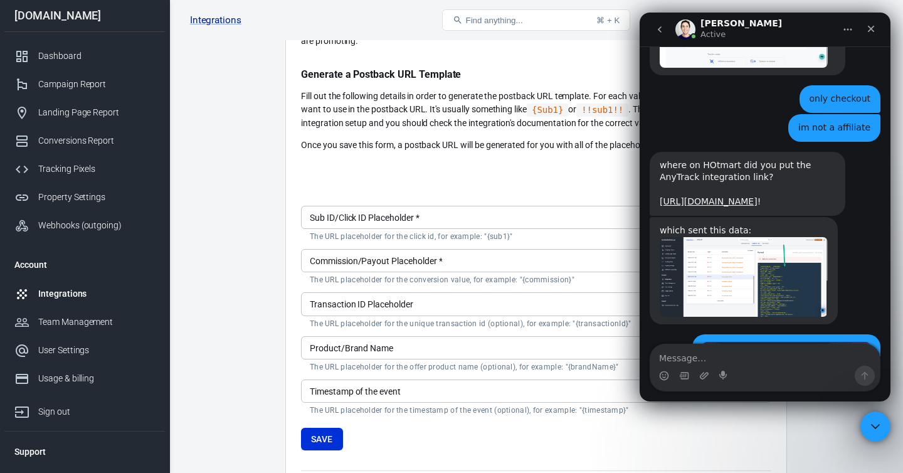
scroll to position [3832, 0]
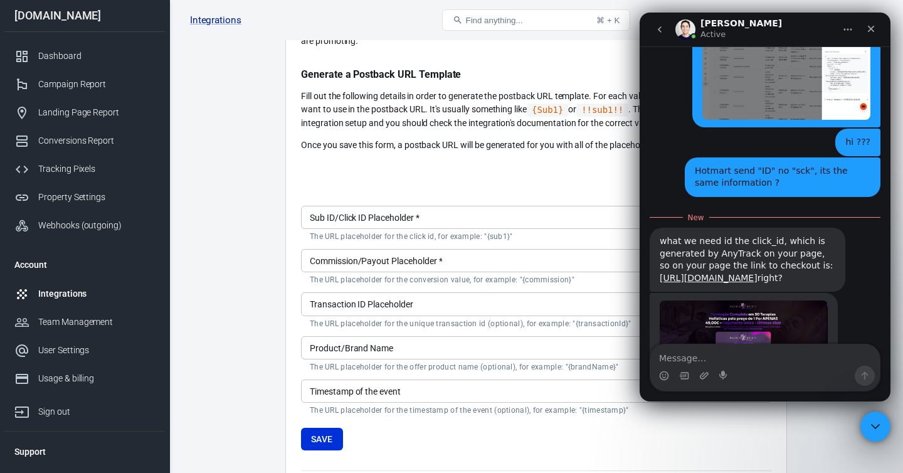
click at [698, 356] on textarea "Message…" at bounding box center [764, 354] width 229 height 21
type textarea "yes"
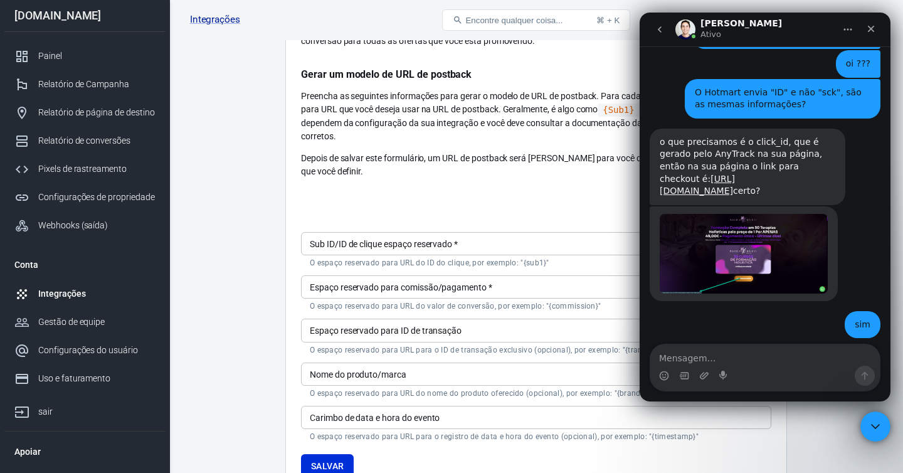
scroll to position [4033, 0]
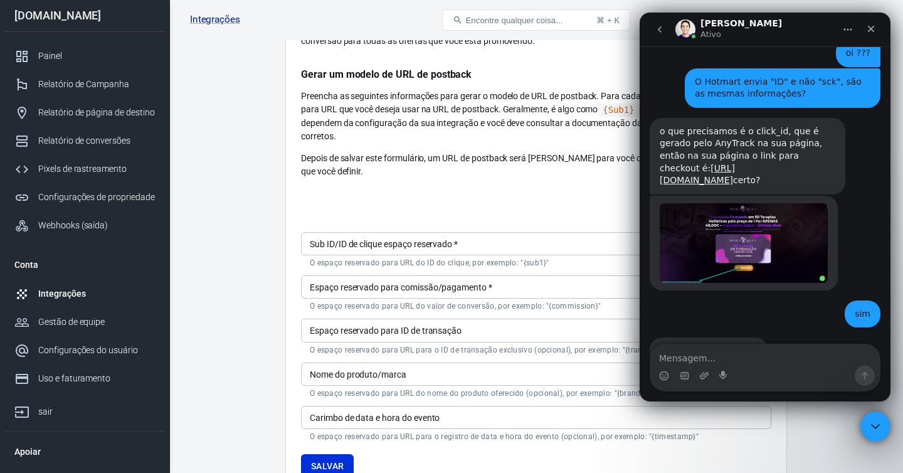
copy link "[URL][DOMAIN_NAME]"
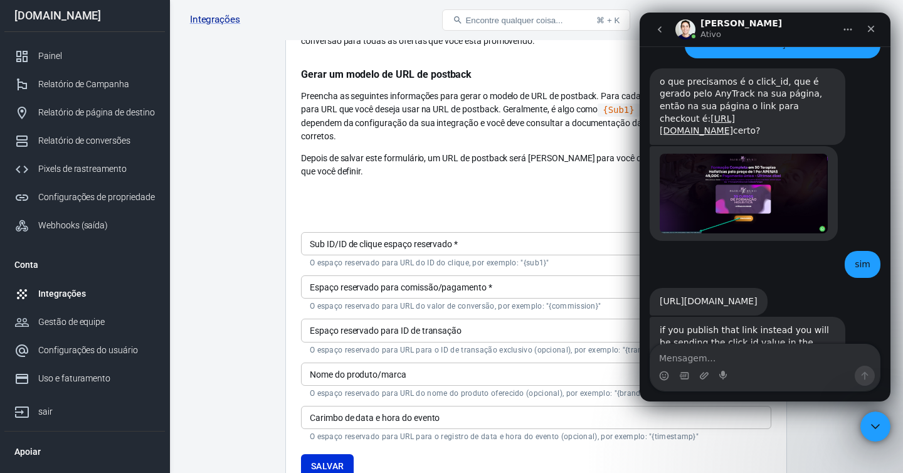
scroll to position [4086, 0]
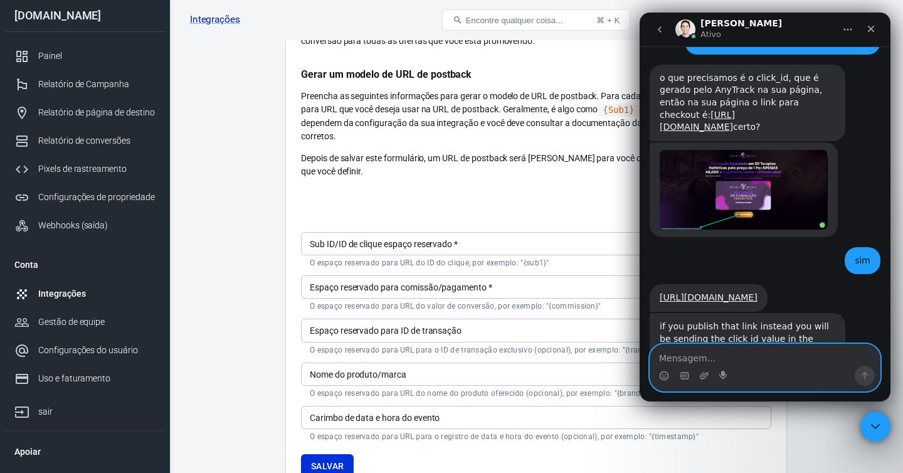
click at [694, 356] on textarea "Mensagem…" at bounding box center [764, 354] width 229 height 21
type textarea "ok i will try"
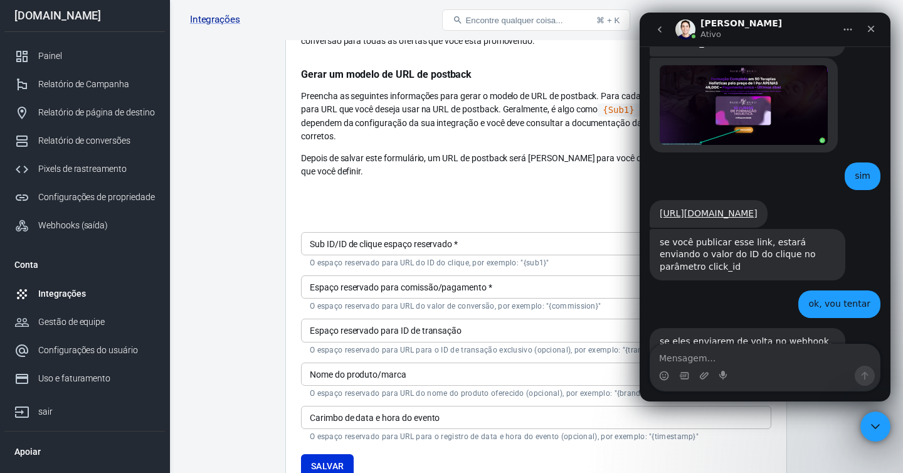
scroll to position [4391, 0]
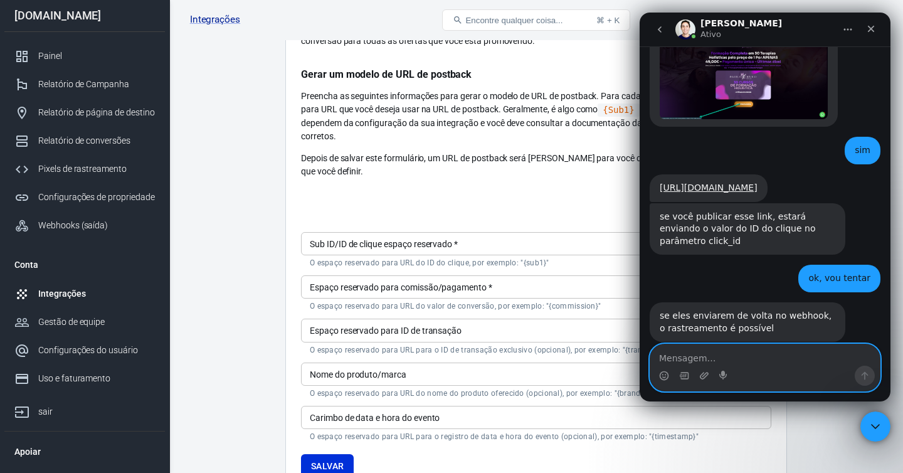
click at [686, 353] on textarea "Mensagem…" at bounding box center [764, 354] width 229 height 21
click at [680, 355] on textarea "Mensagem…" at bounding box center [764, 354] width 229 height 21
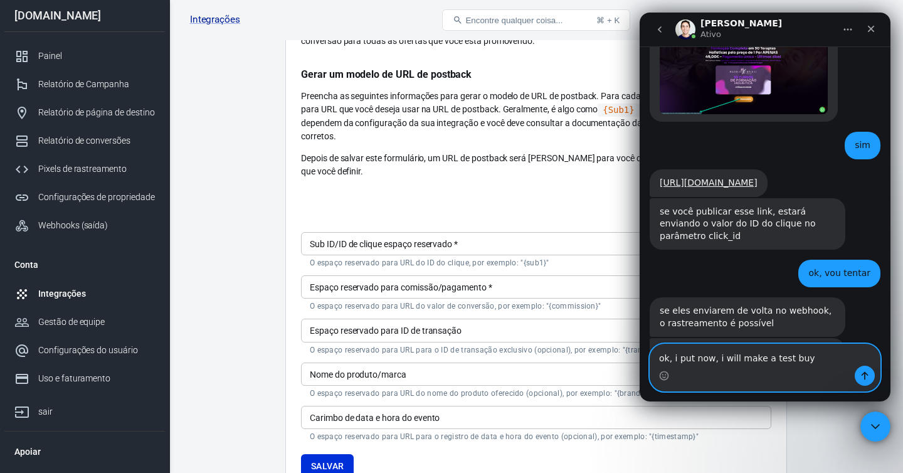
type textarea "ok, i put now, i will make a test buy"
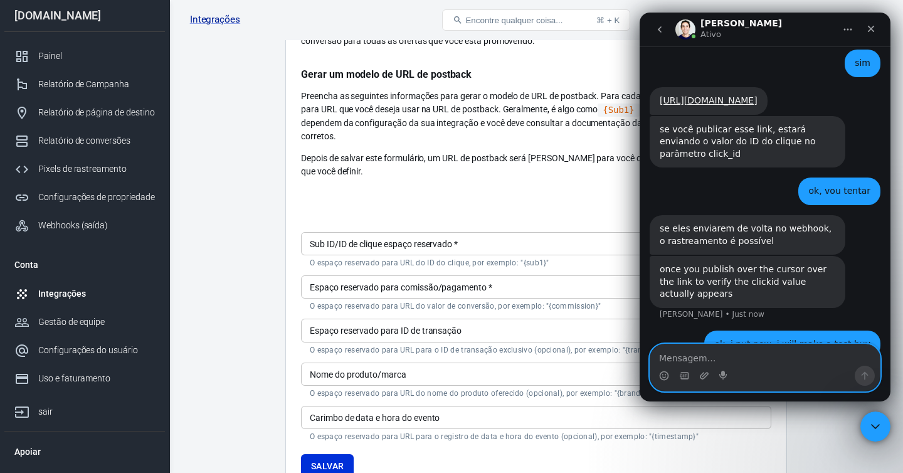
scroll to position [4482, 0]
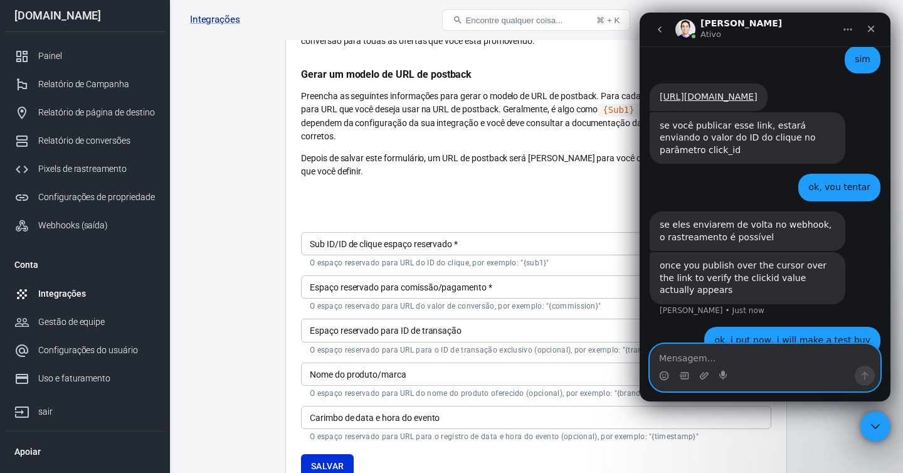
click at [676, 357] on textarea "Mensagem…" at bounding box center [764, 354] width 229 height 21
type textarea "done"
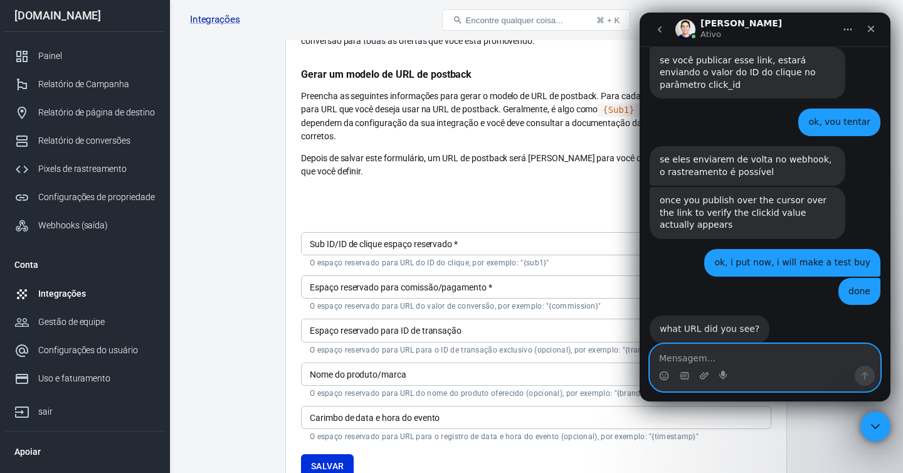
scroll to position [4548, 0]
click at [684, 356] on textarea "Mensagem…" at bounding box center [764, 354] width 229 height 21
paste textarea "[URL][DOMAIN_NAME]"
type textarea "[URL][DOMAIN_NAME]"
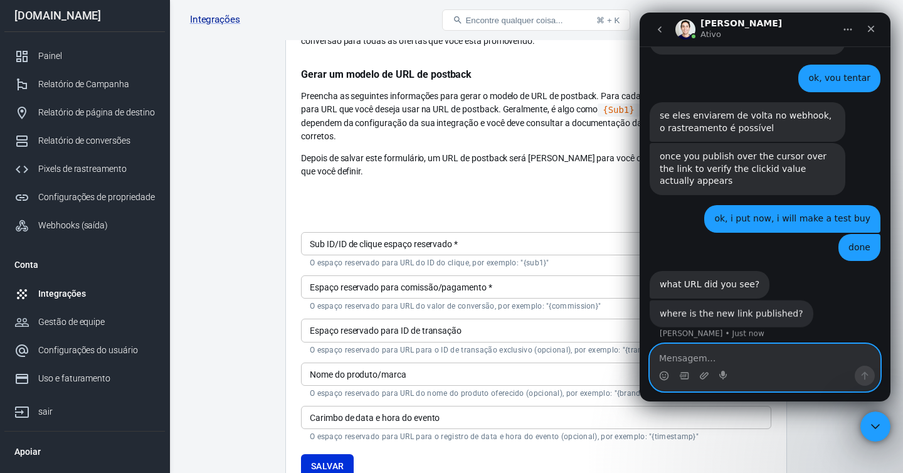
scroll to position [4590, 0]
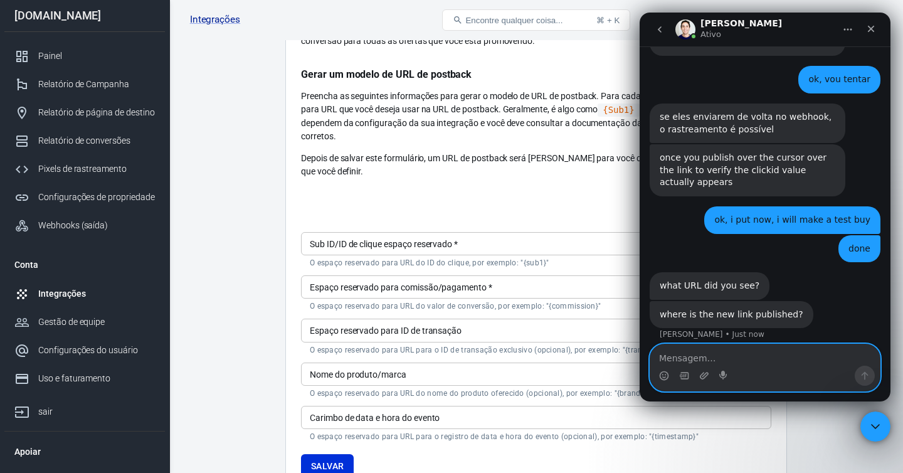
paste textarea "[URL][DOMAIN_NAME]"
type textarea "[URL][DOMAIN_NAME]"
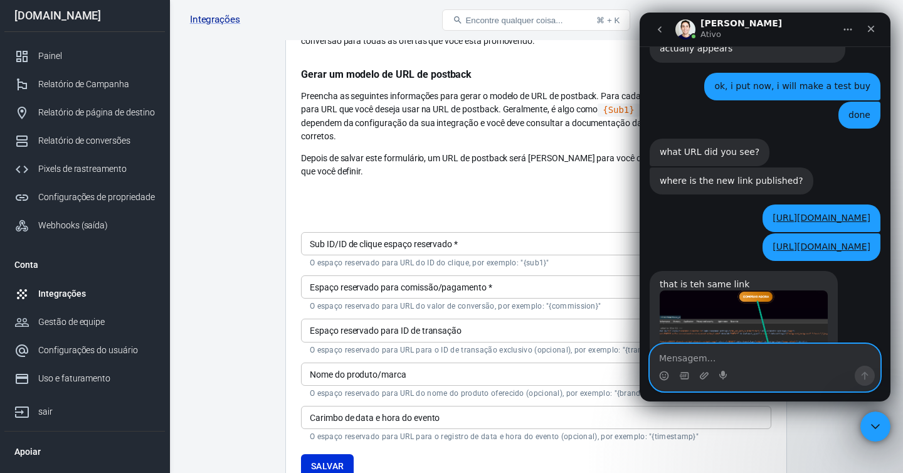
scroll to position [4745, 0]
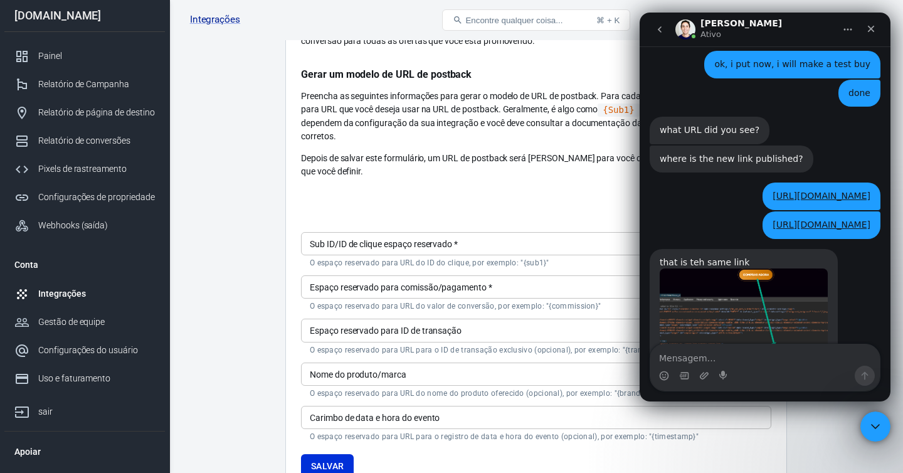
click at [753, 270] on img "Jose says…" at bounding box center [744, 313] width 168 height 90
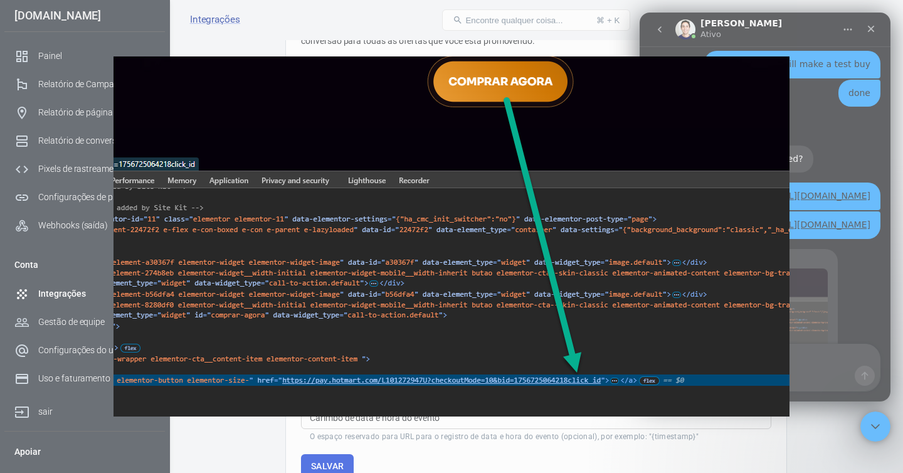
scroll to position [0, 0]
click at [851, 294] on div "Intercom messenger" at bounding box center [451, 236] width 903 height 473
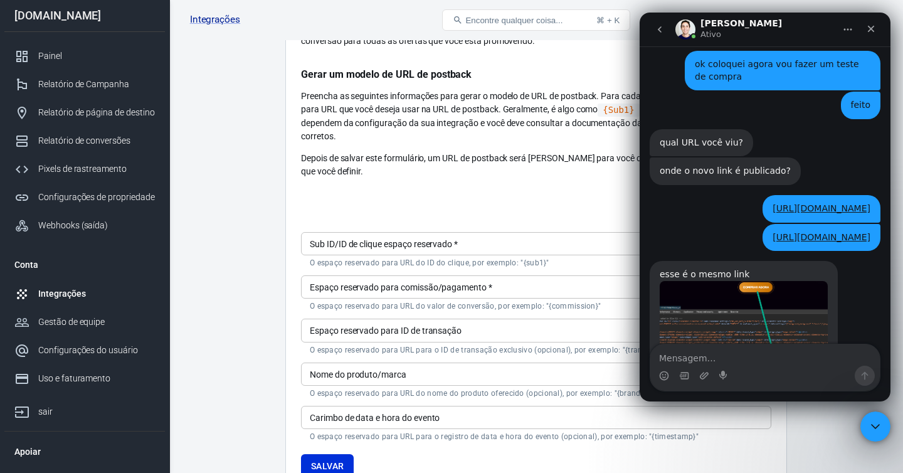
scroll to position [4758, 0]
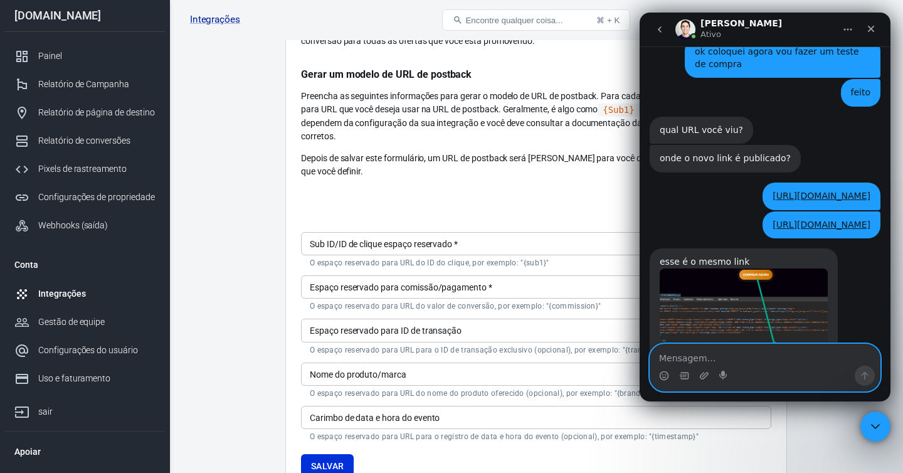
click at [702, 356] on textarea "Mensagem…" at bounding box center [764, 354] width 229 height 21
click at [703, 358] on textarea "Mensagem…" at bounding box center [764, 354] width 229 height 21
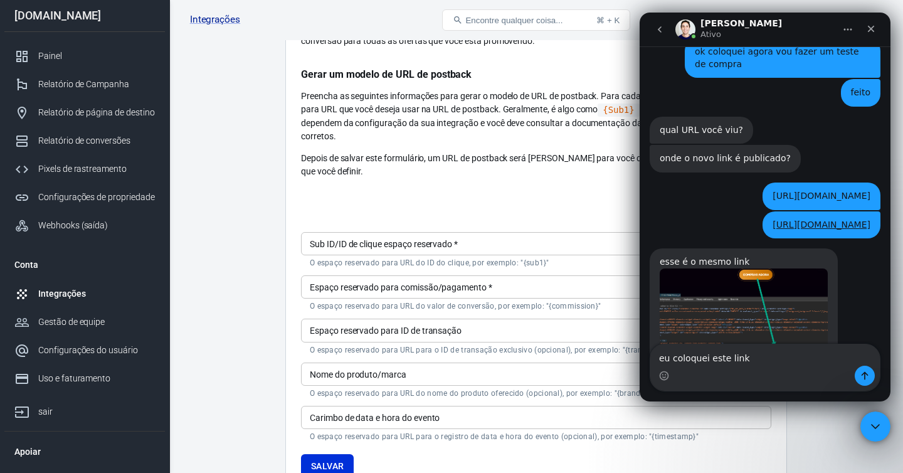
copy font "[URL][DOMAIN_NAME]"
click at [757, 355] on textarea "eu coloquei este link" at bounding box center [764, 354] width 229 height 21
paste textarea "[URL][DOMAIN_NAME]"
type textarea "eu coloquei este link https://pay.hotmart.com/L101272947U?checkoutMode=10&bid=1…"
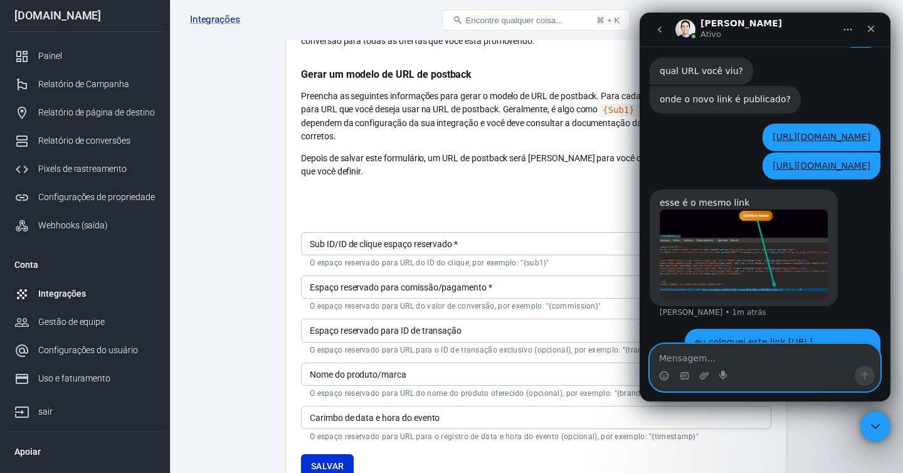
scroll to position [4832, 0]
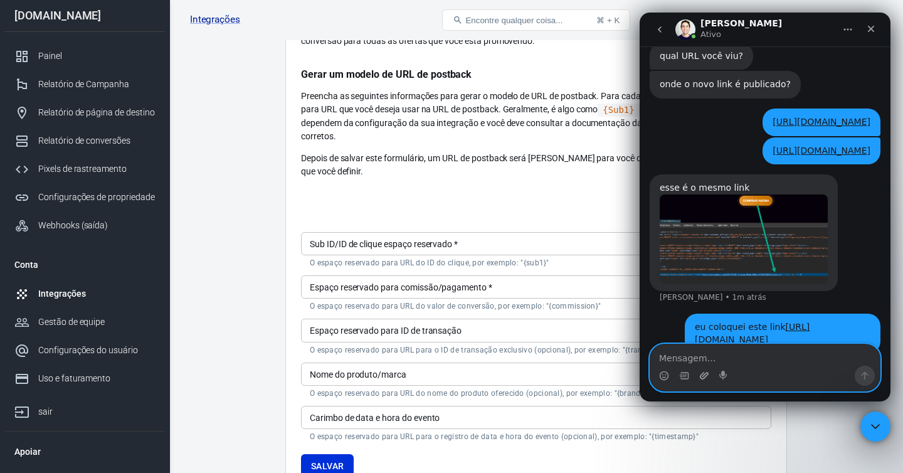
click at [703, 376] on icon "Upload attachment" at bounding box center [704, 376] width 10 height 10
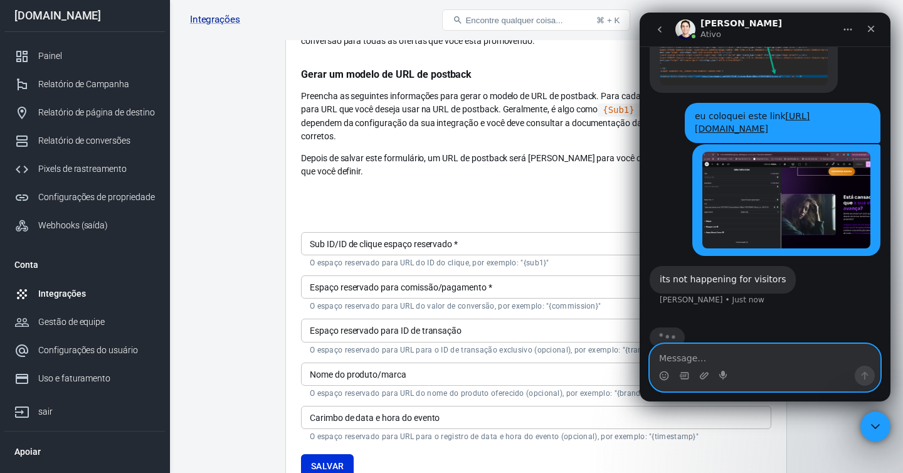
scroll to position [5030, 0]
click at [684, 354] on textarea "Message…" at bounding box center [764, 354] width 229 height 21
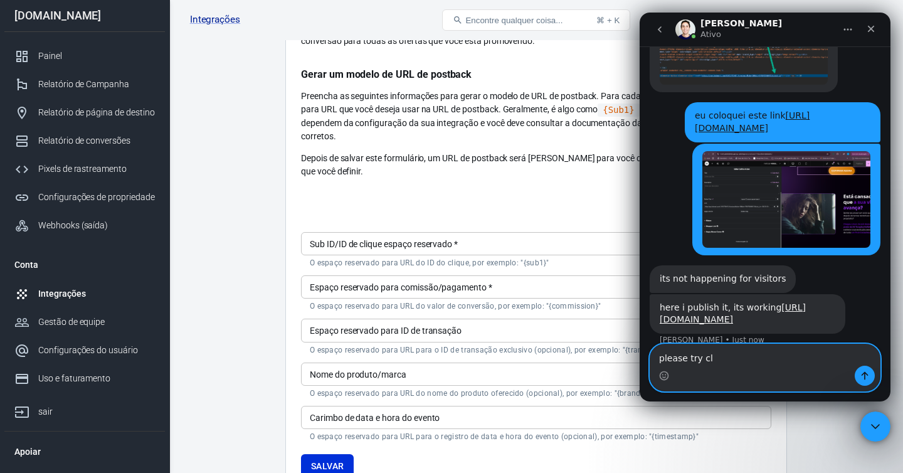
scroll to position [5035, 0]
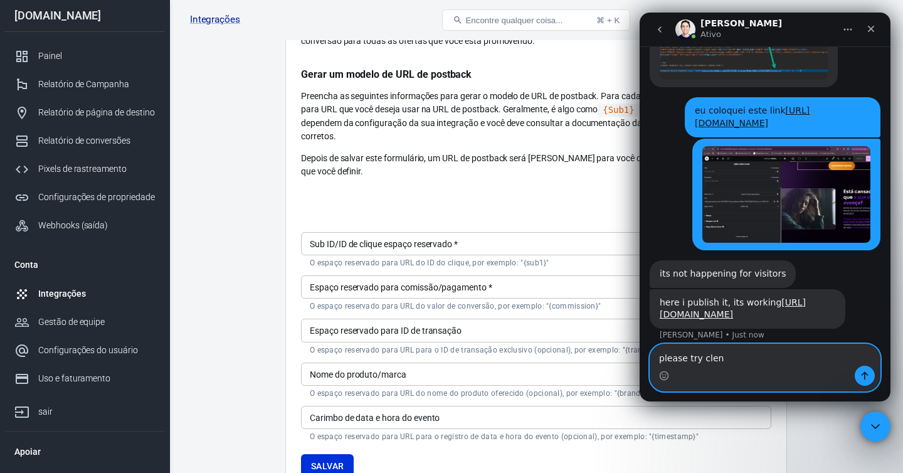
type textarea "please try clen"
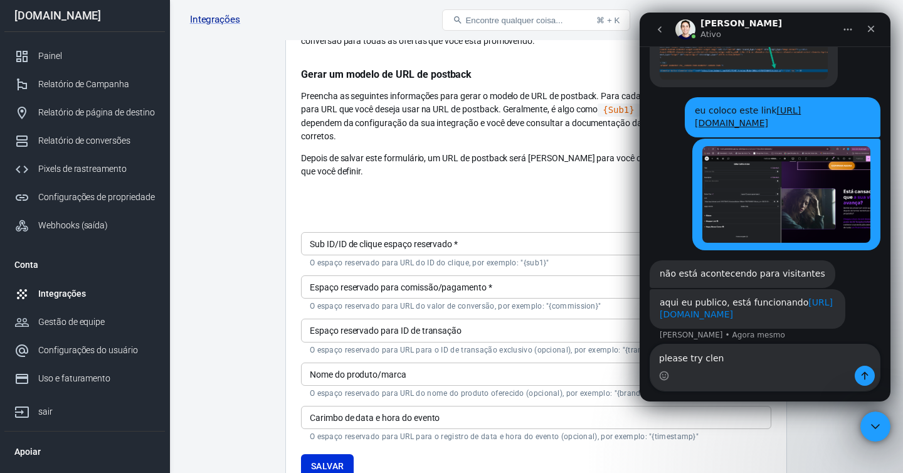
click at [722, 297] on font "[URL][DOMAIN_NAME]" at bounding box center [746, 308] width 173 height 23
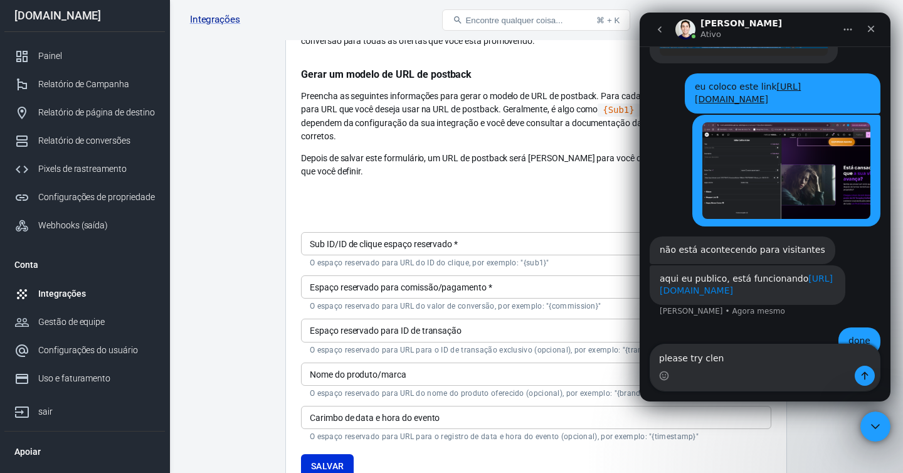
scroll to position [5073, 0]
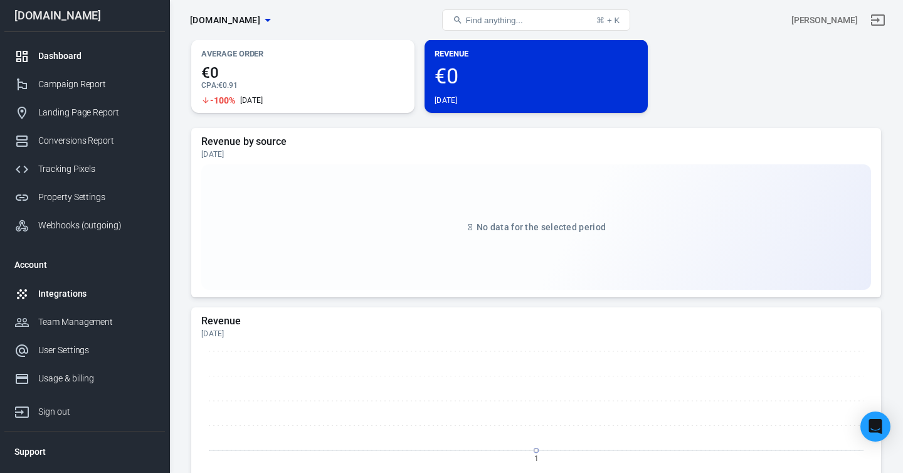
click at [65, 295] on div "Integrations" at bounding box center [96, 293] width 117 height 13
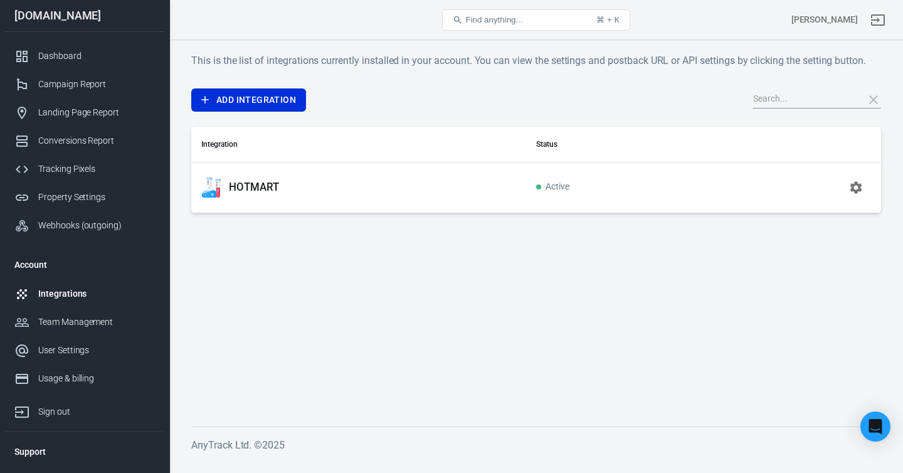
click at [329, 187] on div "HOTMART" at bounding box center [358, 187] width 315 height 20
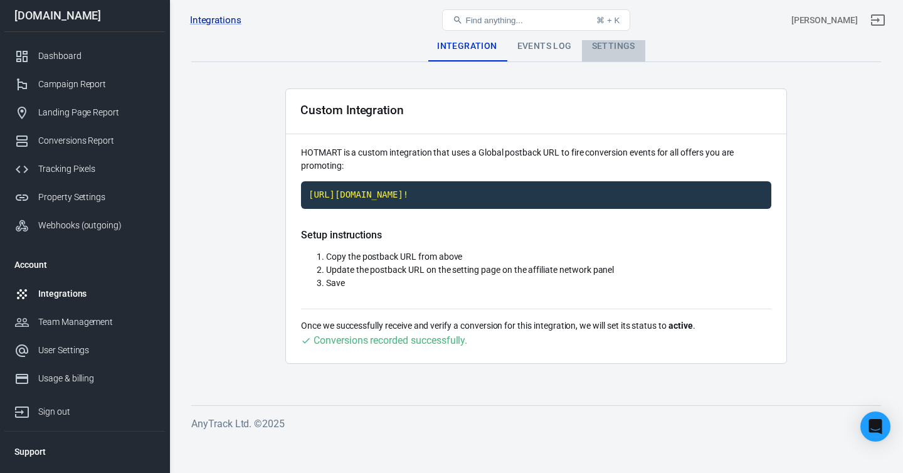
click at [609, 45] on div "Settings" at bounding box center [613, 46] width 63 height 30
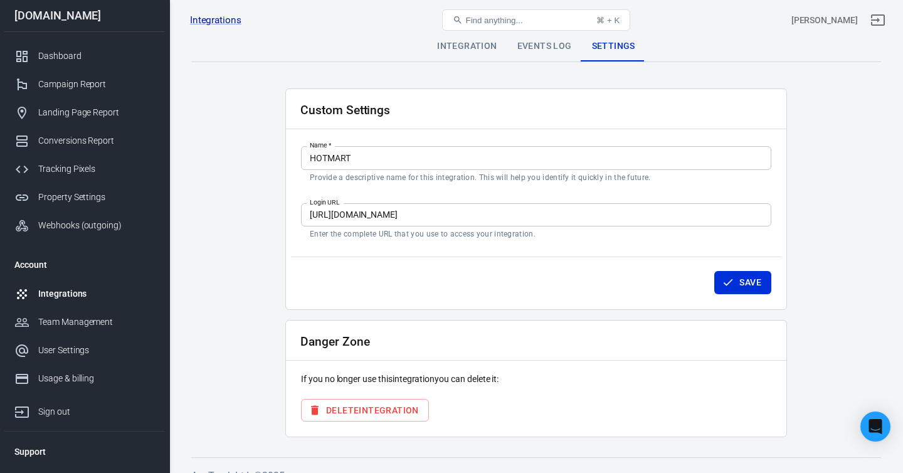
click at [377, 214] on input "[URL][DOMAIN_NAME]" at bounding box center [536, 214] width 470 height 23
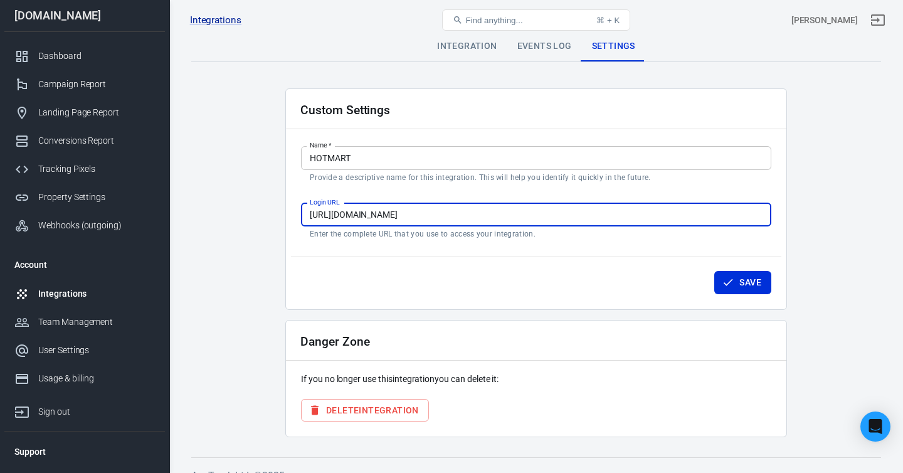
click at [377, 214] on input "[URL][DOMAIN_NAME]" at bounding box center [536, 214] width 470 height 23
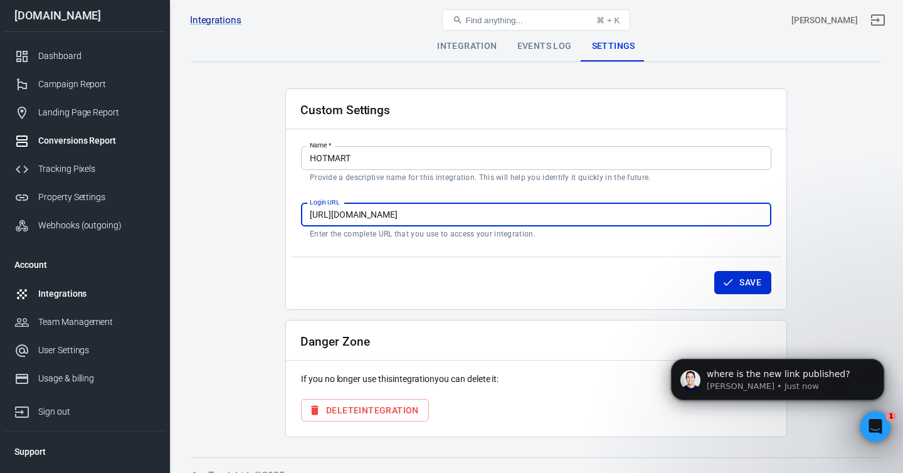
click at [72, 139] on div "Conversions Report" at bounding box center [96, 140] width 117 height 13
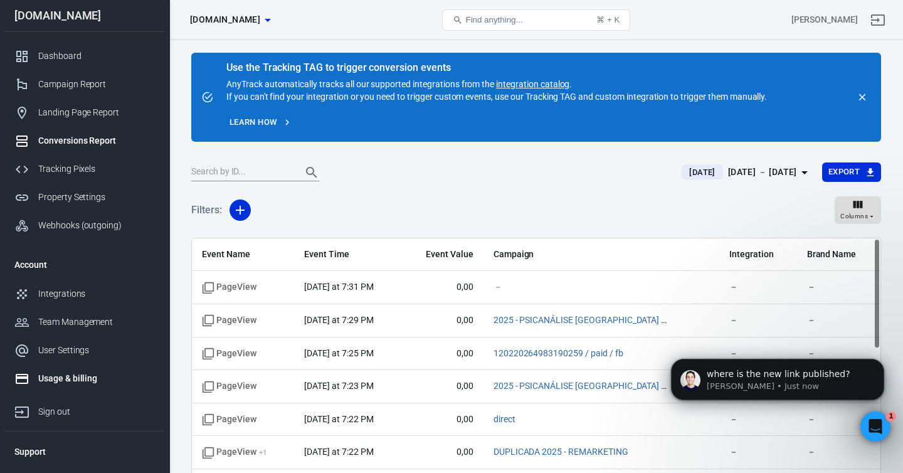
scroll to position [22, 0]
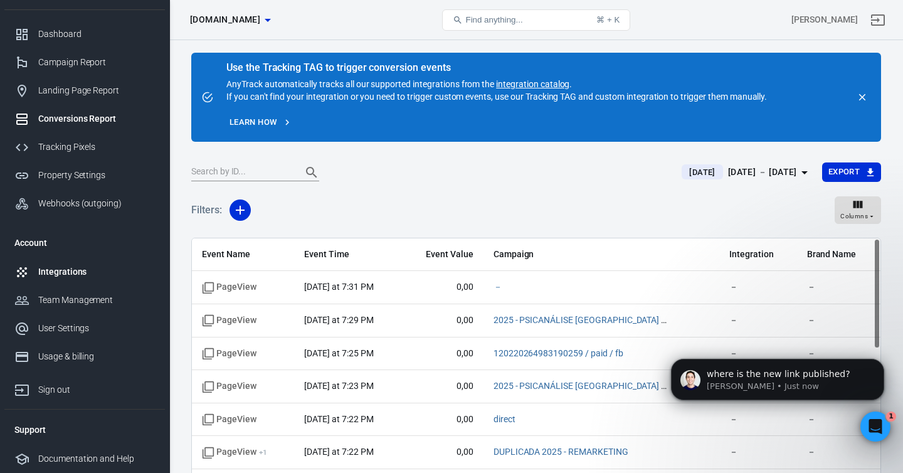
click at [68, 271] on div "Integrations" at bounding box center [96, 271] width 117 height 13
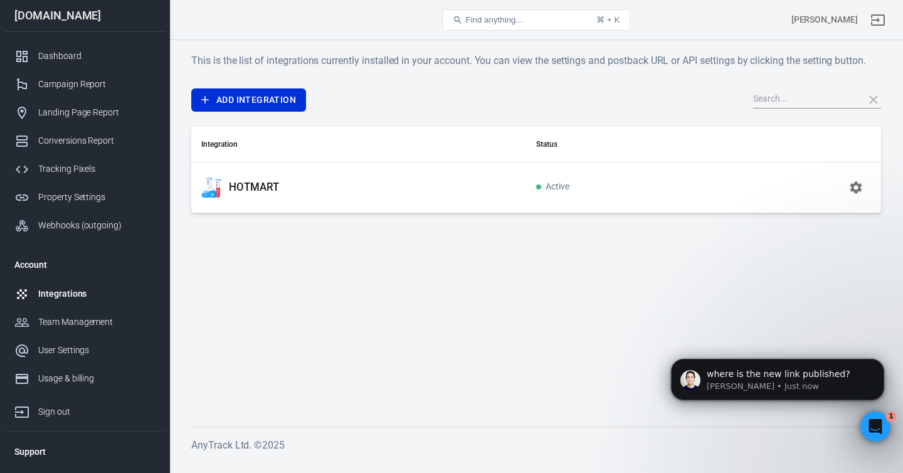
click at [803, 189] on td at bounding box center [795, 187] width 172 height 51
click at [856, 185] on icon "button" at bounding box center [855, 187] width 15 height 15
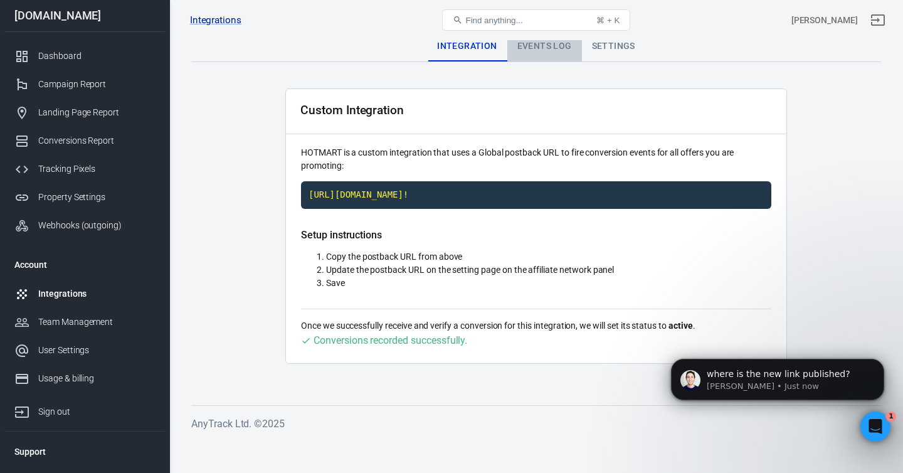
click at [552, 46] on div "Events Log" at bounding box center [544, 46] width 75 height 30
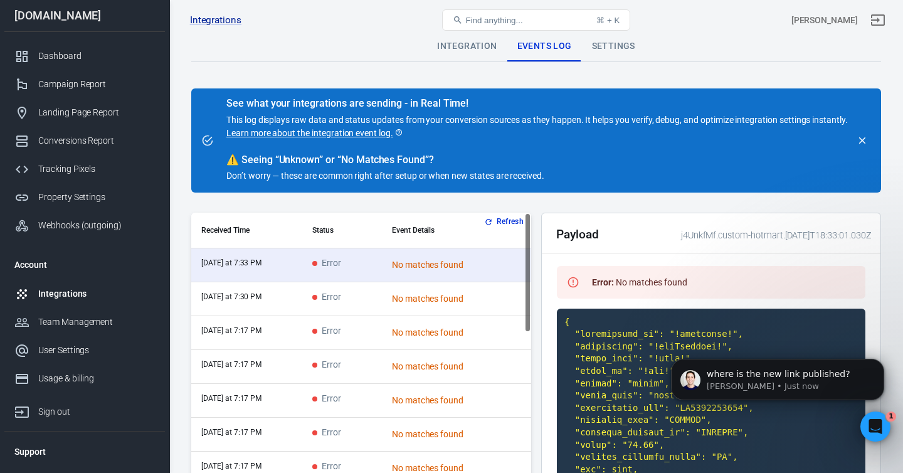
click at [510, 220] on button "Refresh" at bounding box center [505, 221] width 47 height 13
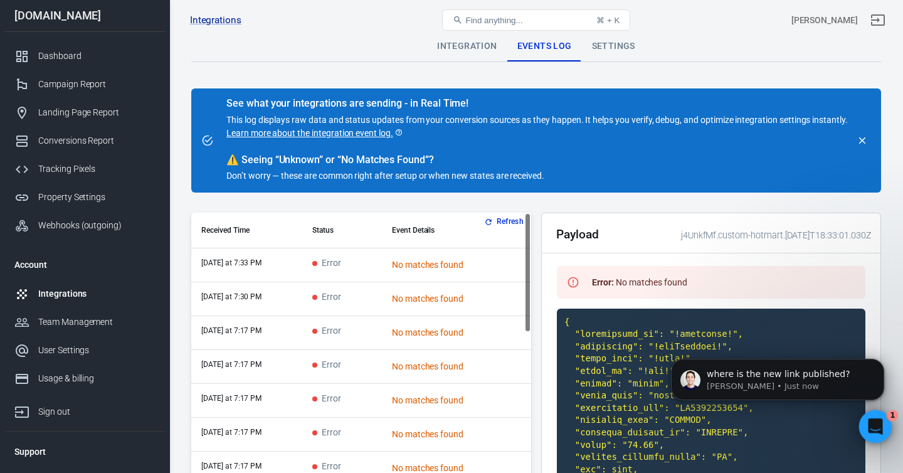
click at [872, 419] on icon "Open Intercom Messenger" at bounding box center [873, 424] width 21 height 21
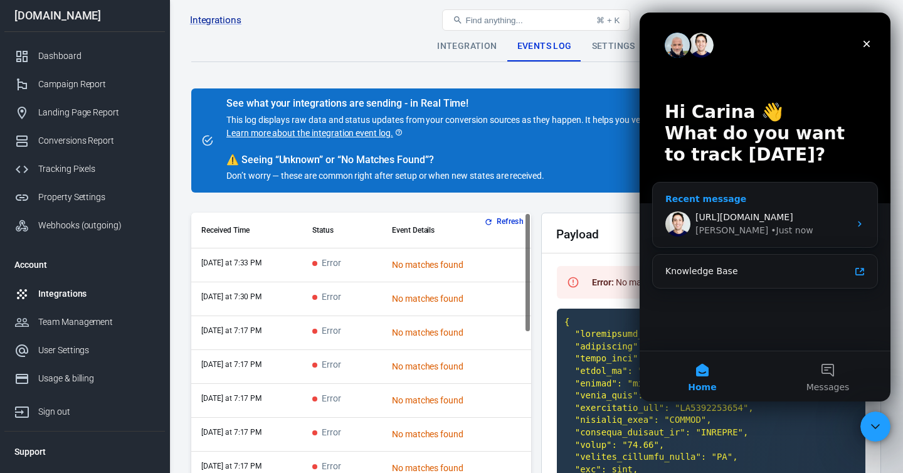
click at [768, 227] on div "[PERSON_NAME] • Just now" at bounding box center [772, 230] width 154 height 13
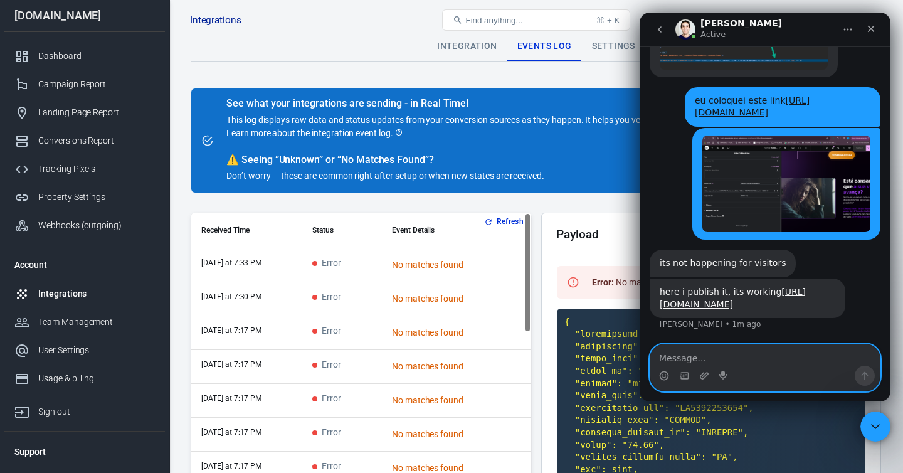
scroll to position [4731, 0]
click at [690, 356] on textarea "Message…" at bounding box center [764, 354] width 229 height 21
type textarea "done"
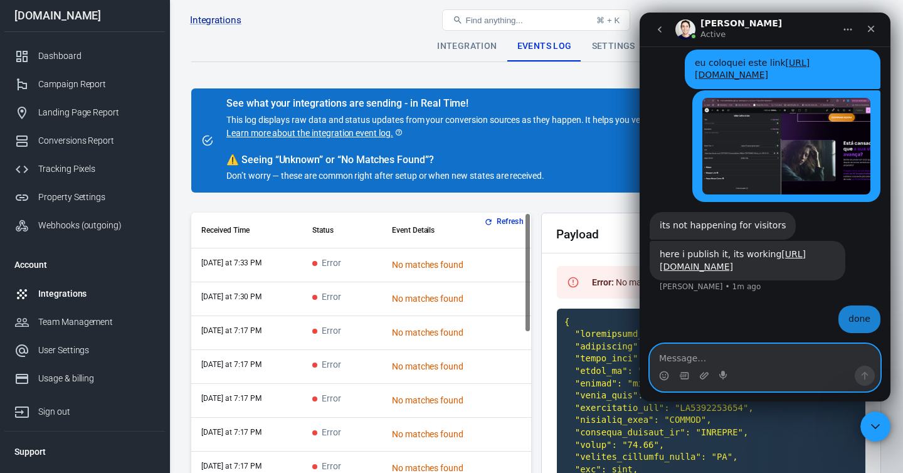
scroll to position [4769, 0]
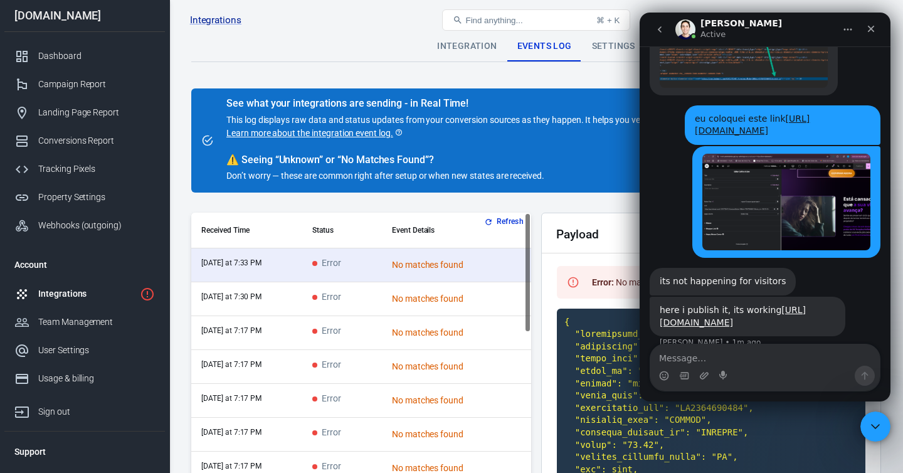
scroll to position [4769, 0]
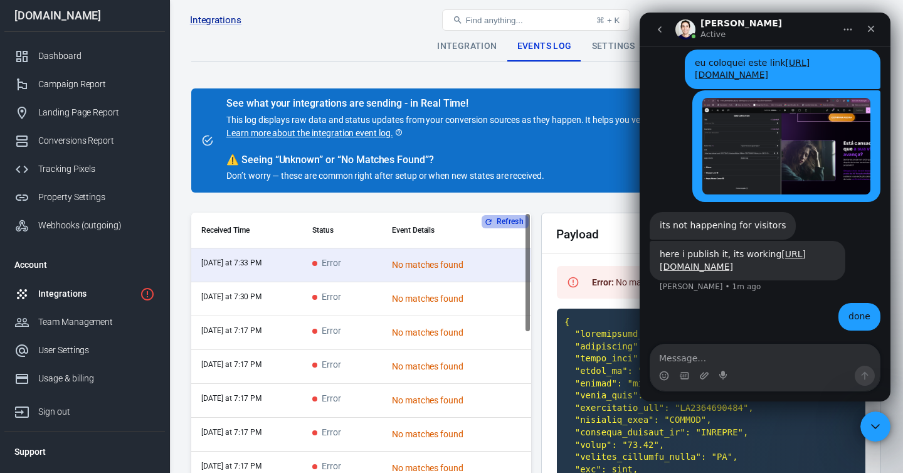
click at [507, 221] on button "Refresh" at bounding box center [505, 221] width 47 height 13
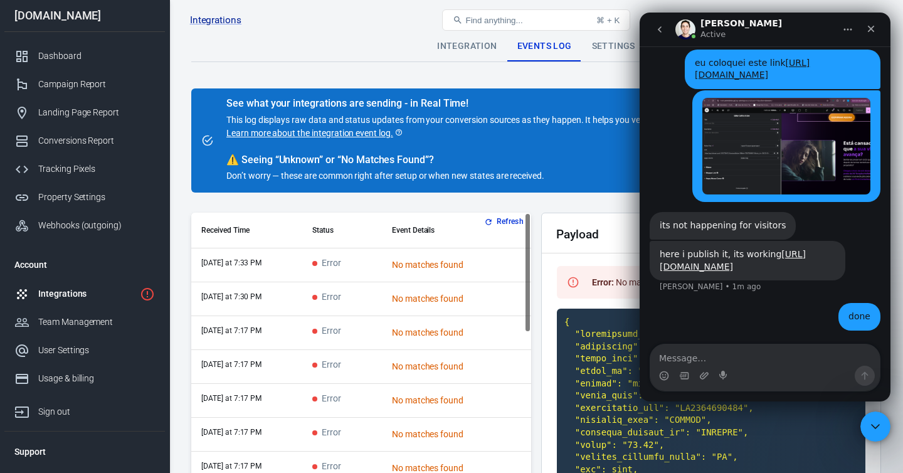
click at [507, 221] on button "Refresh" at bounding box center [505, 221] width 47 height 13
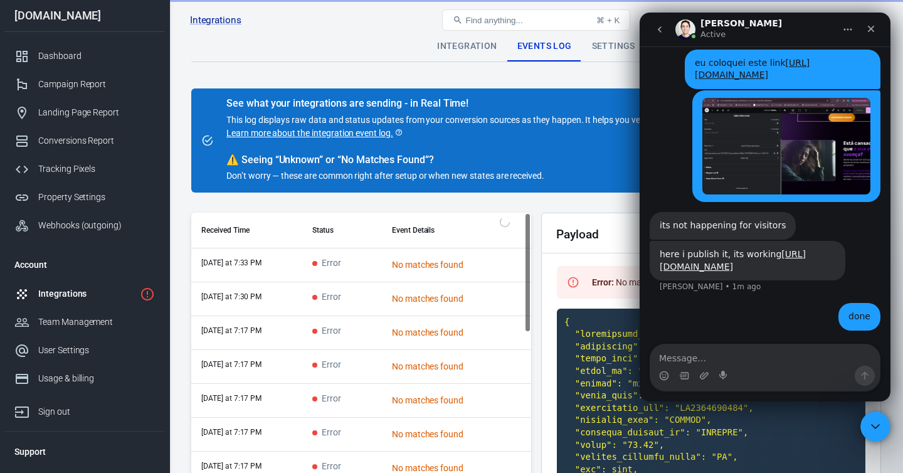
click at [507, 221] on th "Event Details" at bounding box center [475, 231] width 186 height 36
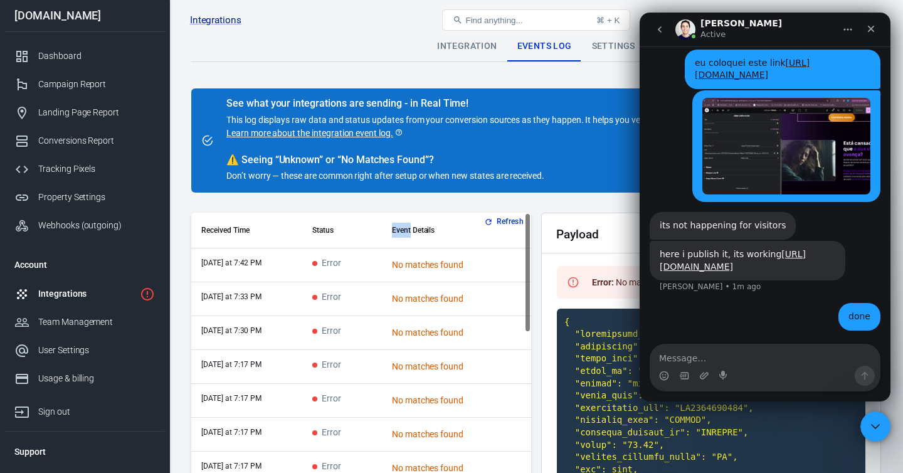
click at [507, 221] on button "Refresh" at bounding box center [505, 221] width 47 height 13
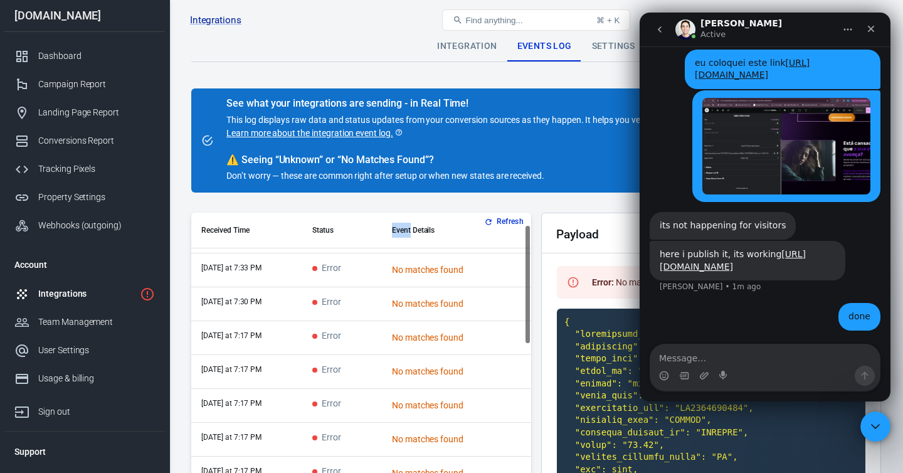
scroll to position [33, 0]
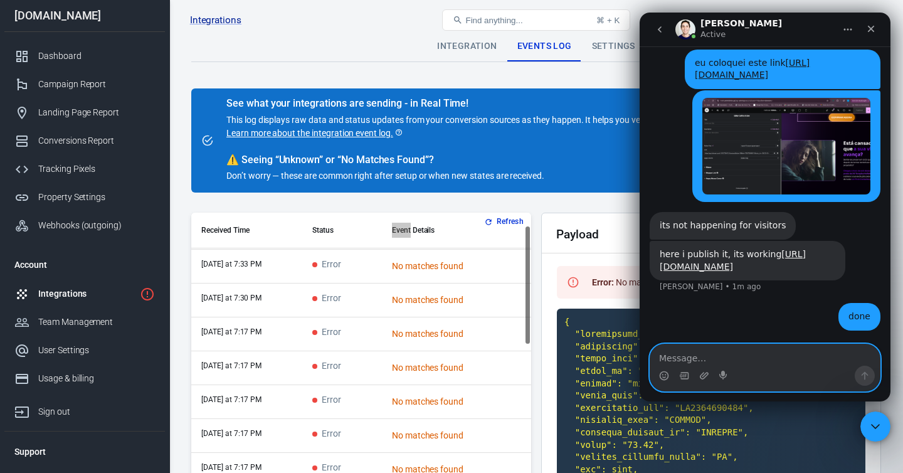
click at [678, 357] on textarea "Message…" at bounding box center [764, 354] width 229 height 21
type textarea "the same error"
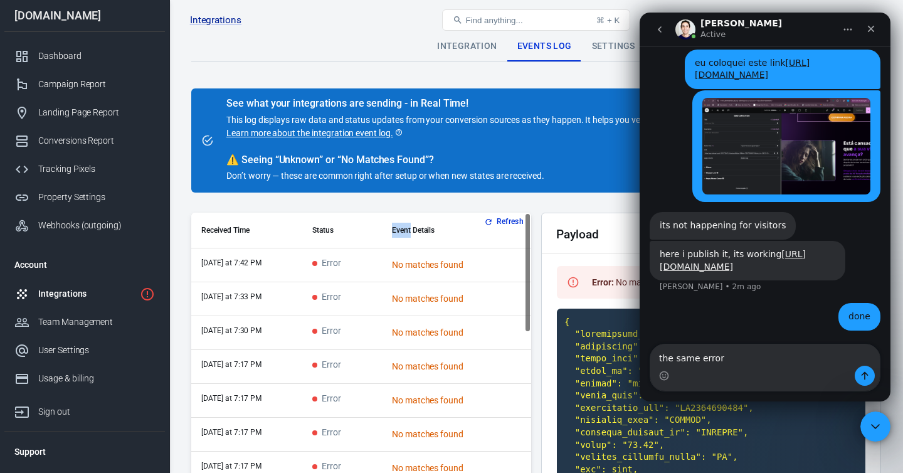
click at [263, 268] on td "today at 7:42 PM" at bounding box center [246, 265] width 111 height 34
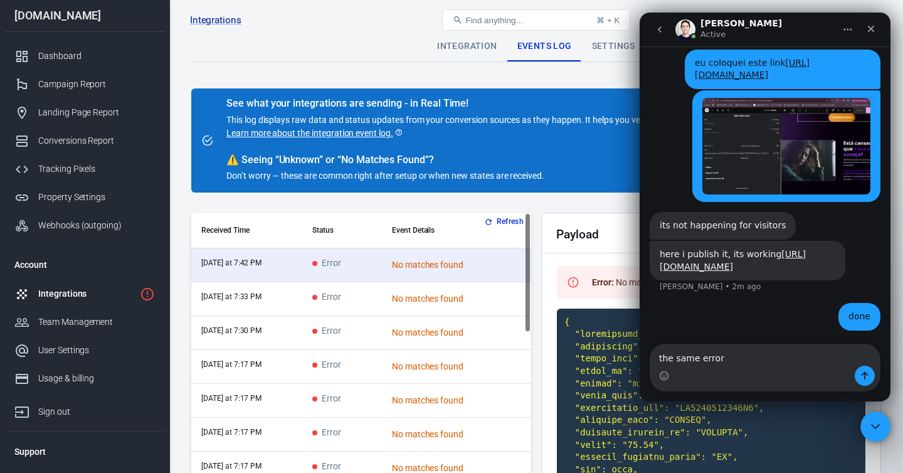
click at [426, 270] on div "No matches found" at bounding box center [470, 264] width 157 height 13
drag, startPoint x: 1366, startPoint y: 630, endPoint x: 866, endPoint y: 417, distance: 543.3
click at [866, 417] on icon "Close Intercom Messenger" at bounding box center [873, 424] width 15 height 15
